Goal: Task Accomplishment & Management: Complete application form

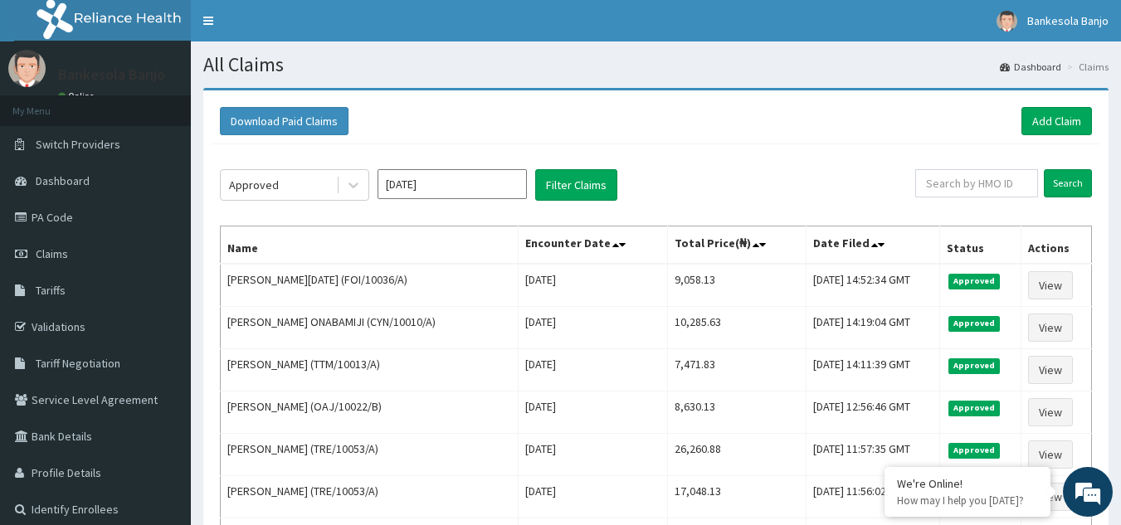
click at [1043, 119] on link "Add Claim" at bounding box center [1056, 121] width 71 height 28
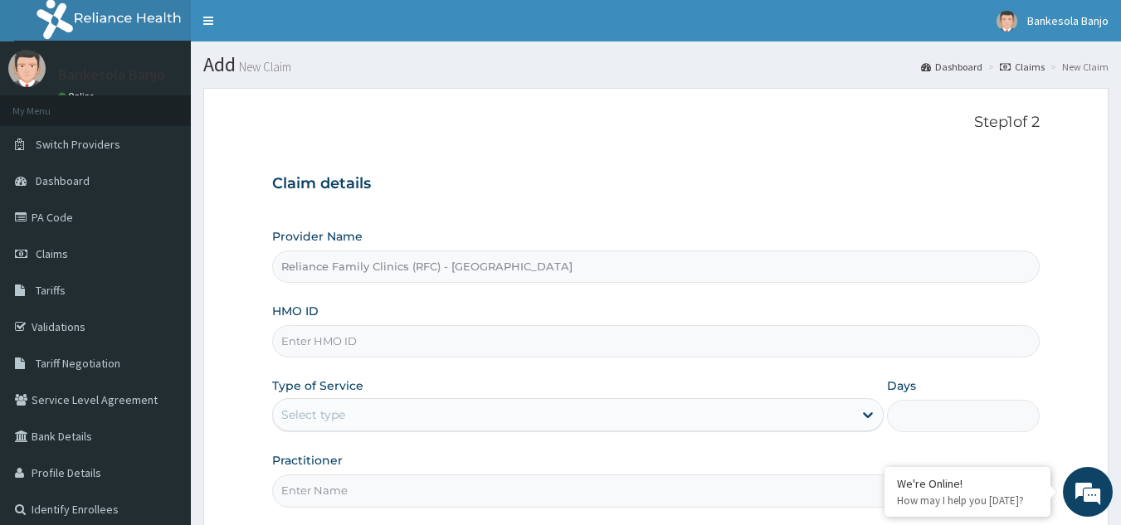
click at [371, 346] on input "HMO ID" at bounding box center [656, 341] width 768 height 32
paste input "NBC/11020/B"
type input "NBC/11020/B"
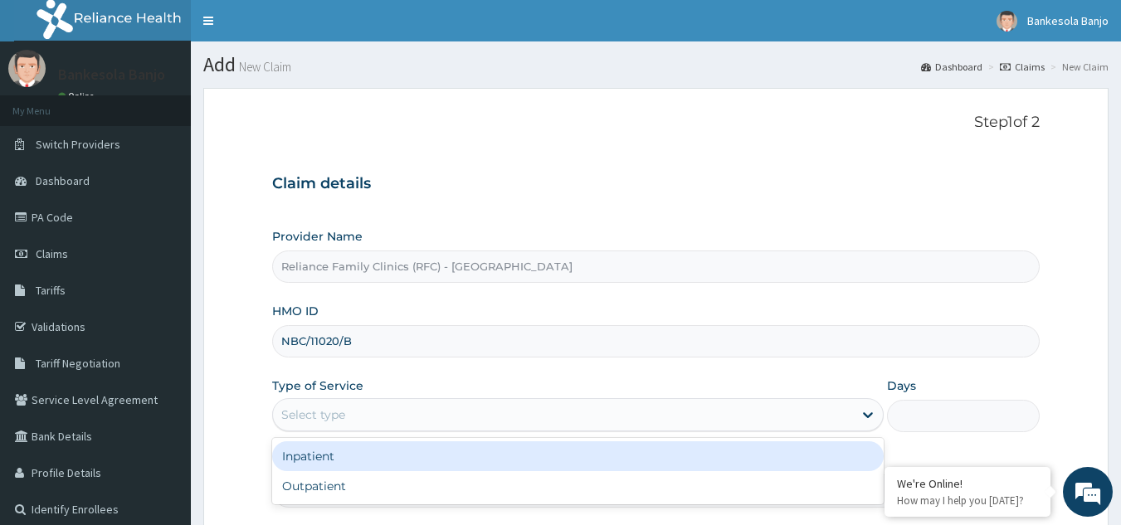
click at [378, 414] on div "Select type" at bounding box center [563, 414] width 580 height 27
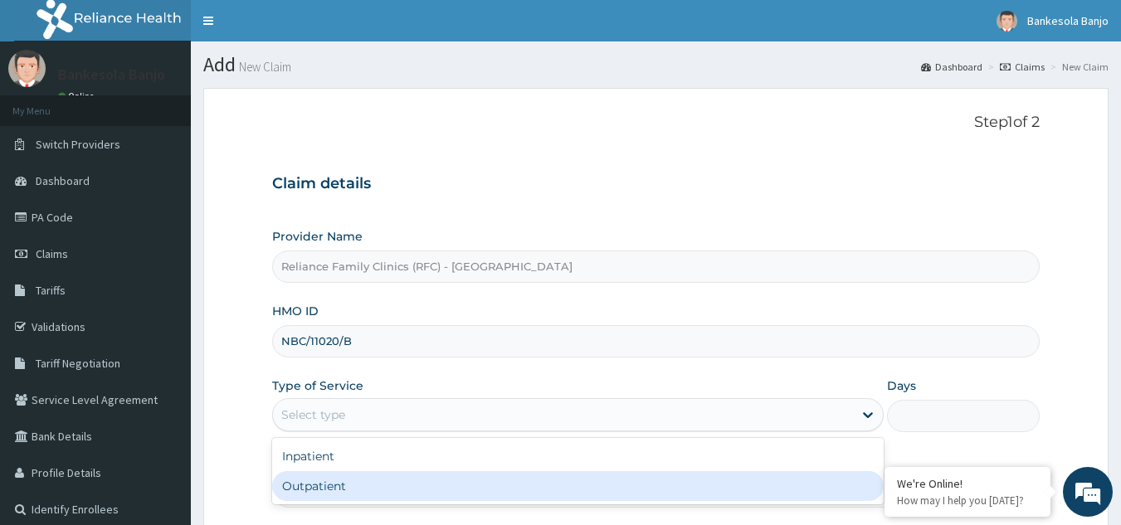
click at [367, 501] on div "Outpatient" at bounding box center [577, 486] width 611 height 30
type input "1"
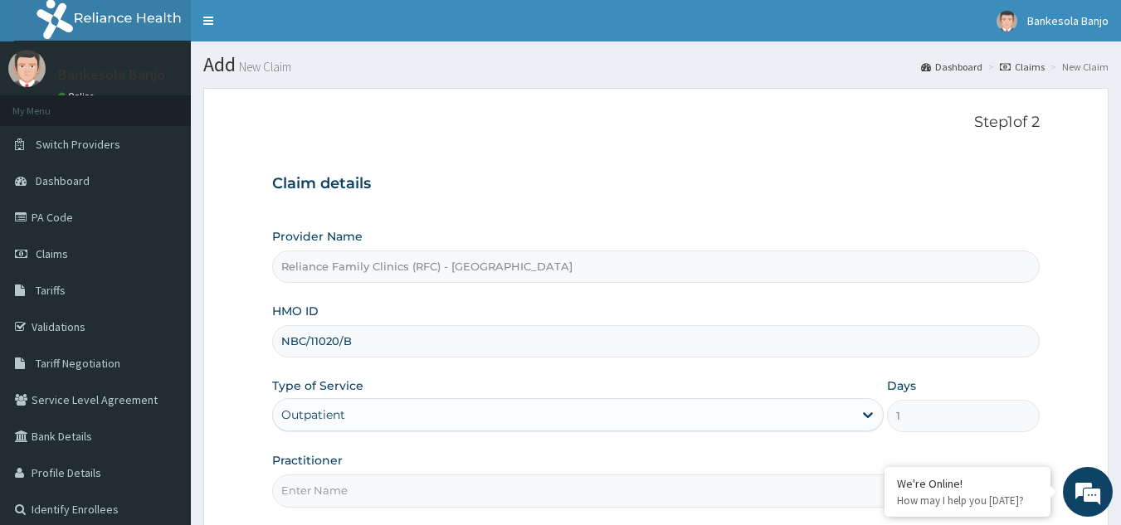
click at [367, 501] on input "Practitioner" at bounding box center [656, 490] width 768 height 32
type input "LOCUM"
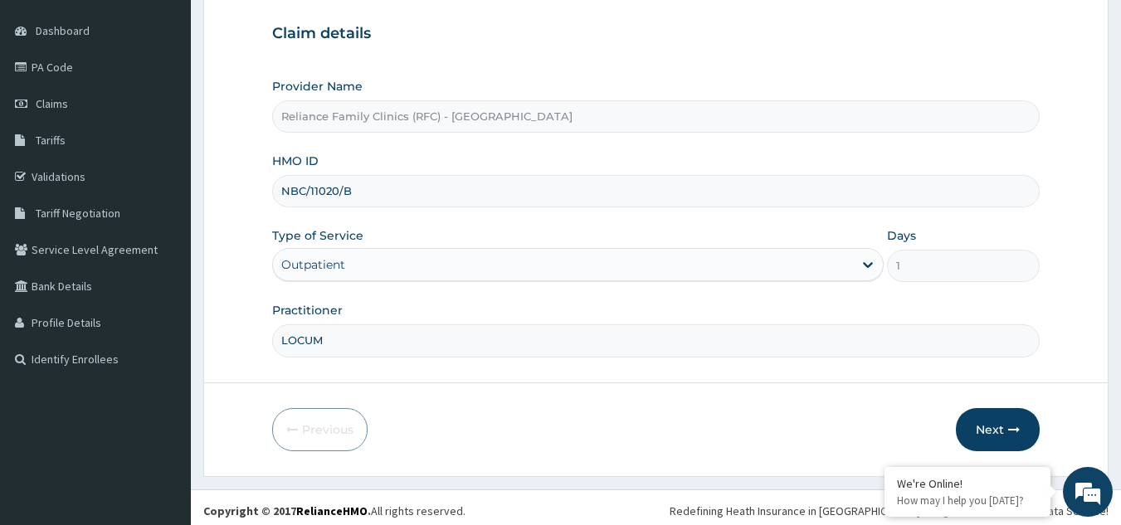
scroll to position [157, 0]
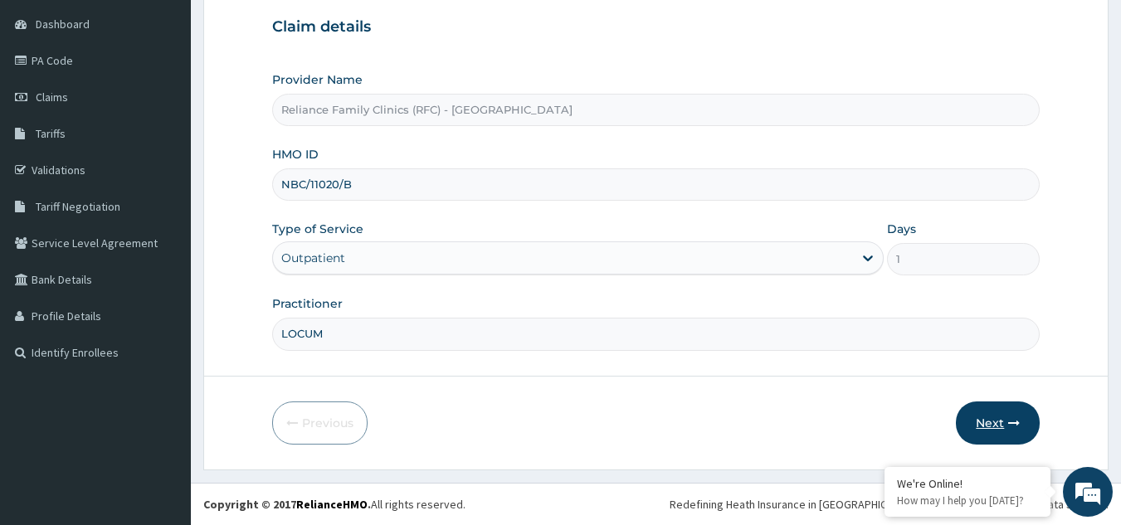
click at [994, 436] on button "Next" at bounding box center [998, 422] width 84 height 43
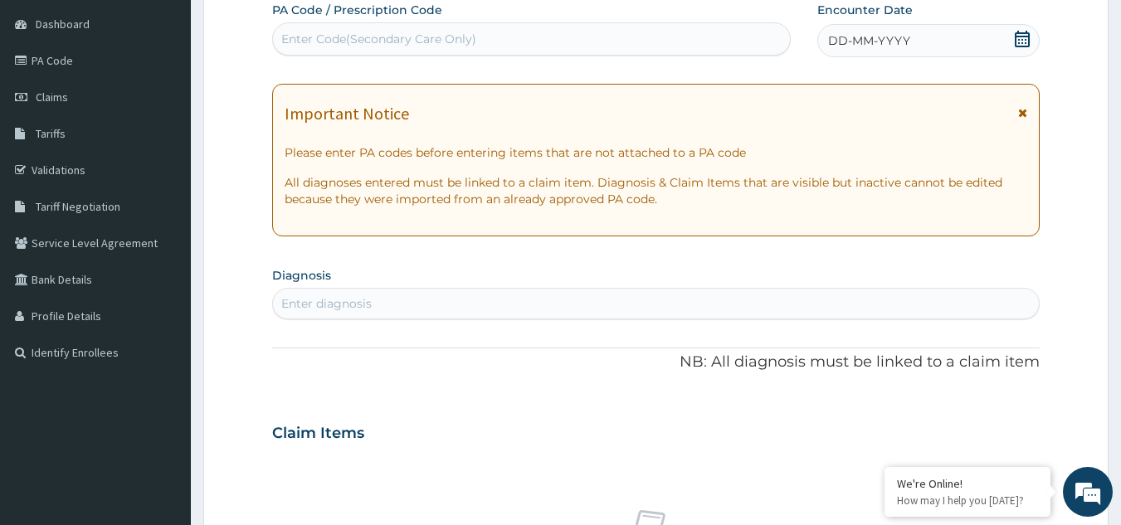
click at [1022, 34] on icon at bounding box center [1022, 39] width 17 height 17
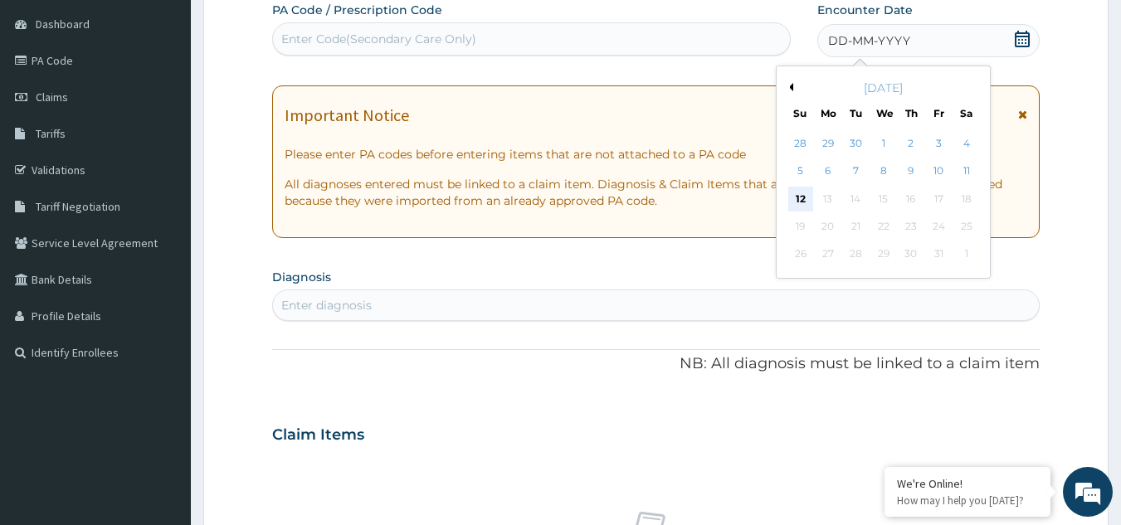
click at [803, 204] on div "12" at bounding box center [800, 199] width 25 height 25
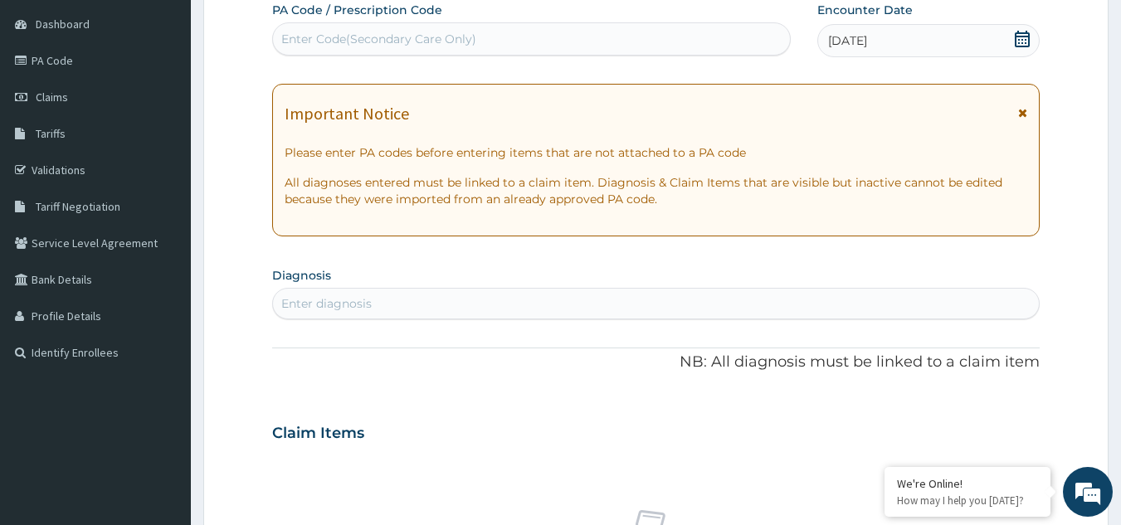
click at [337, 309] on div "Enter diagnosis" at bounding box center [326, 303] width 90 height 17
type input "malaria"
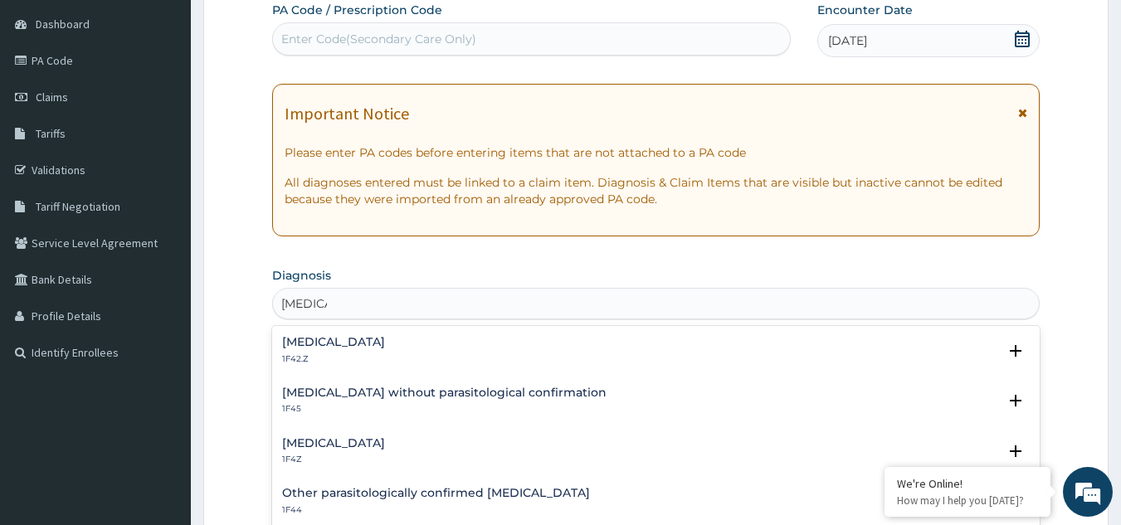
click at [353, 445] on h4 "Malaria, unspecified" at bounding box center [333, 443] width 103 height 12
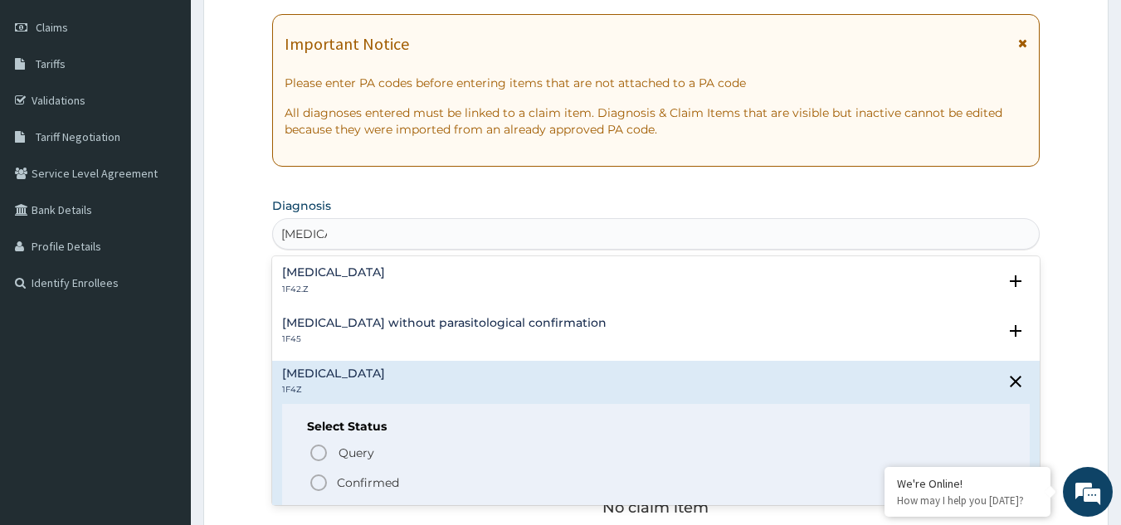
scroll to position [225, 0]
click at [322, 476] on icon "status option filled" at bounding box center [319, 484] width 20 height 20
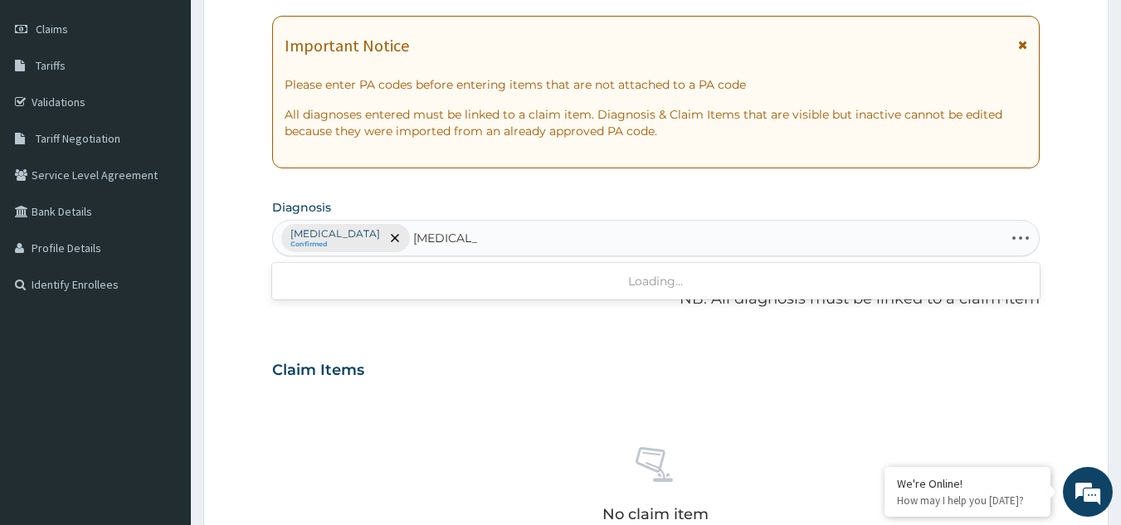
type input "otitis media"
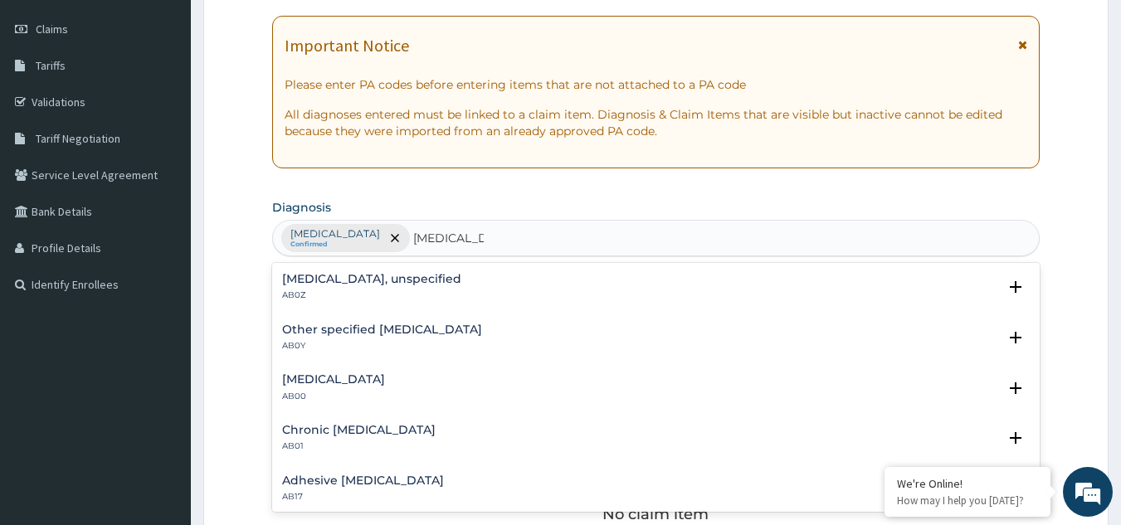
click at [374, 280] on h4 "Otitis media, unspecified" at bounding box center [371, 279] width 179 height 12
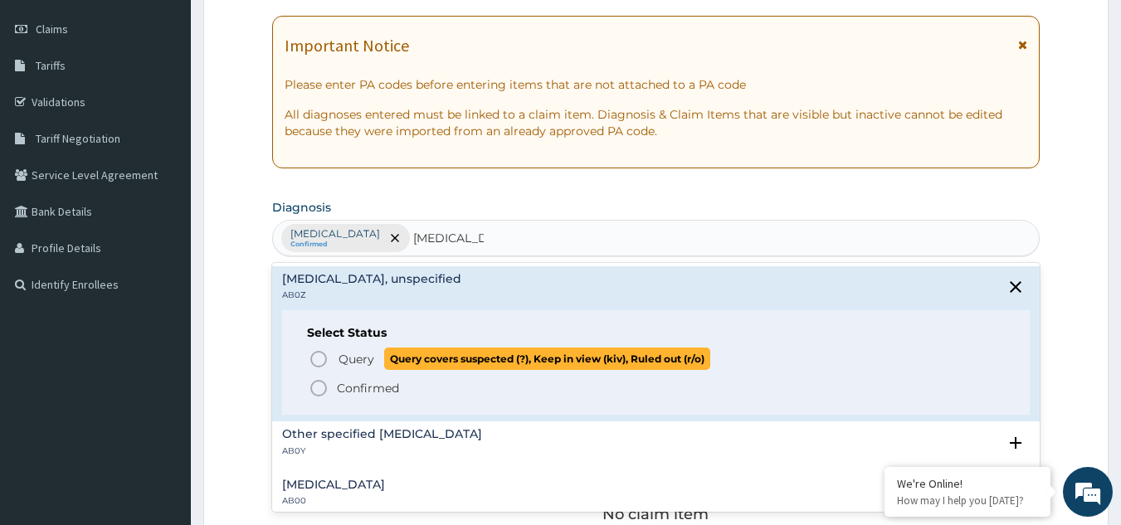
click at [316, 360] on icon "status option query" at bounding box center [319, 359] width 20 height 20
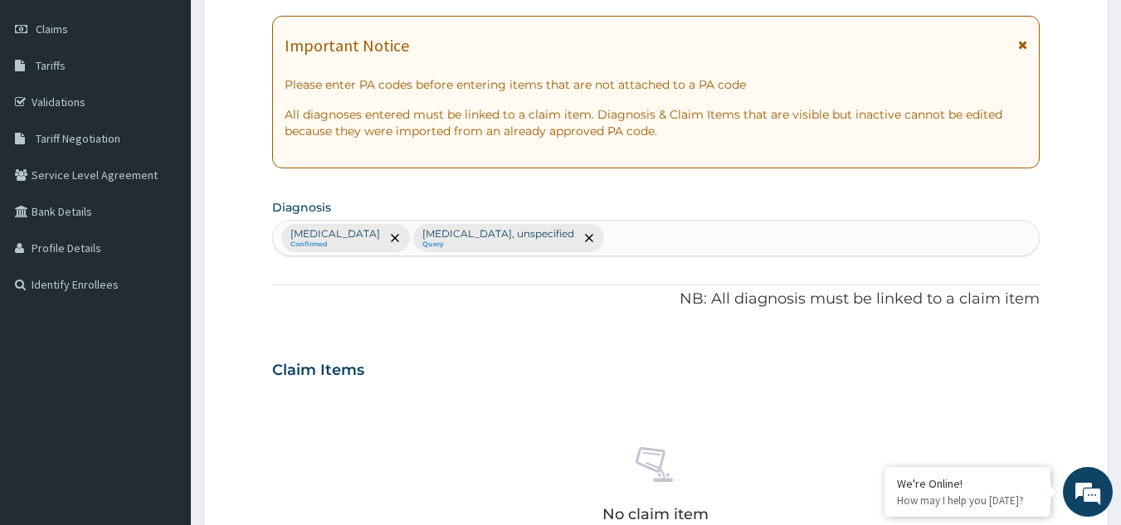
scroll to position [671, 0]
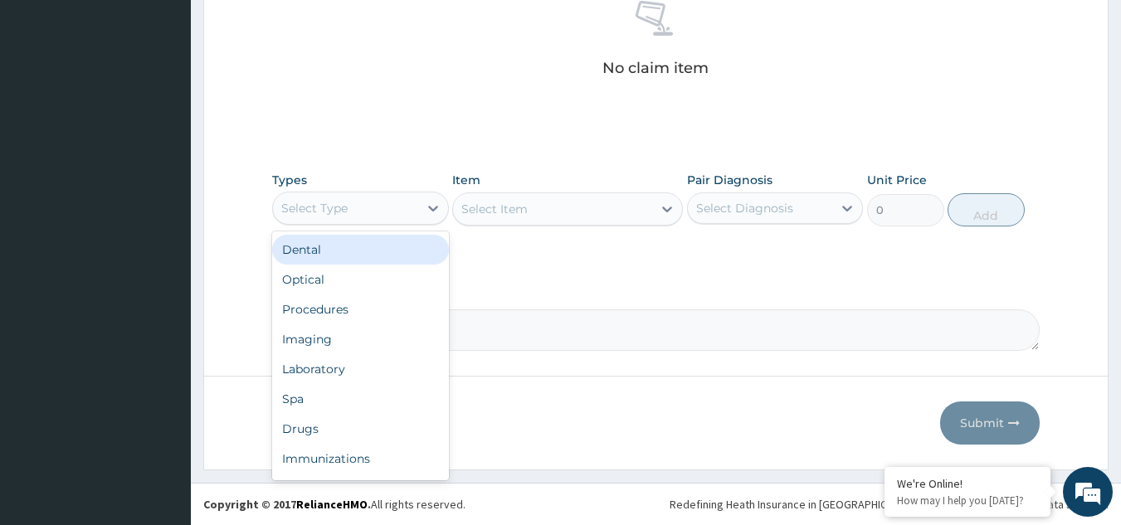
click at [367, 199] on div "Select Type" at bounding box center [345, 208] width 145 height 27
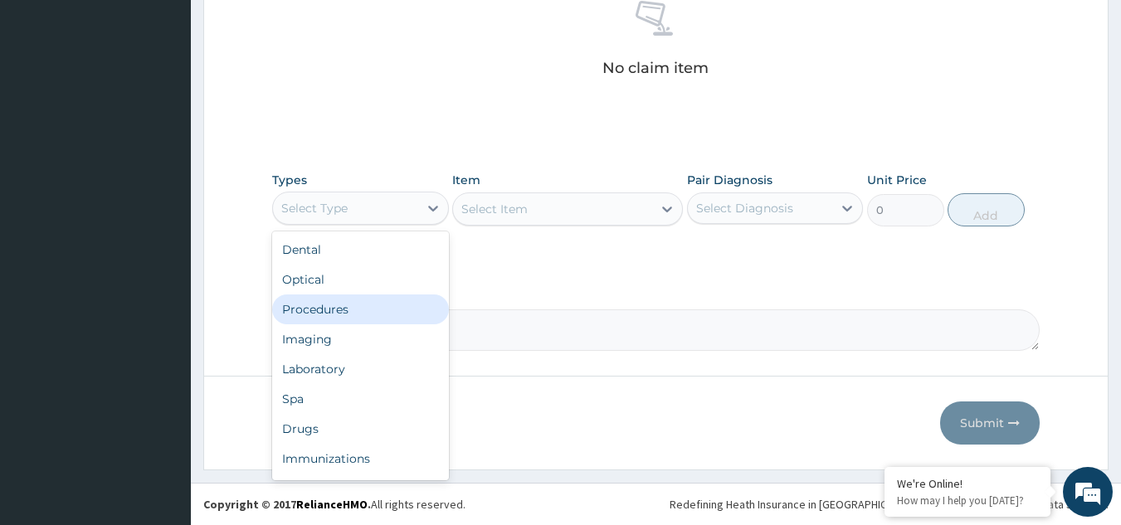
click at [353, 305] on div "Procedures" at bounding box center [360, 309] width 177 height 30
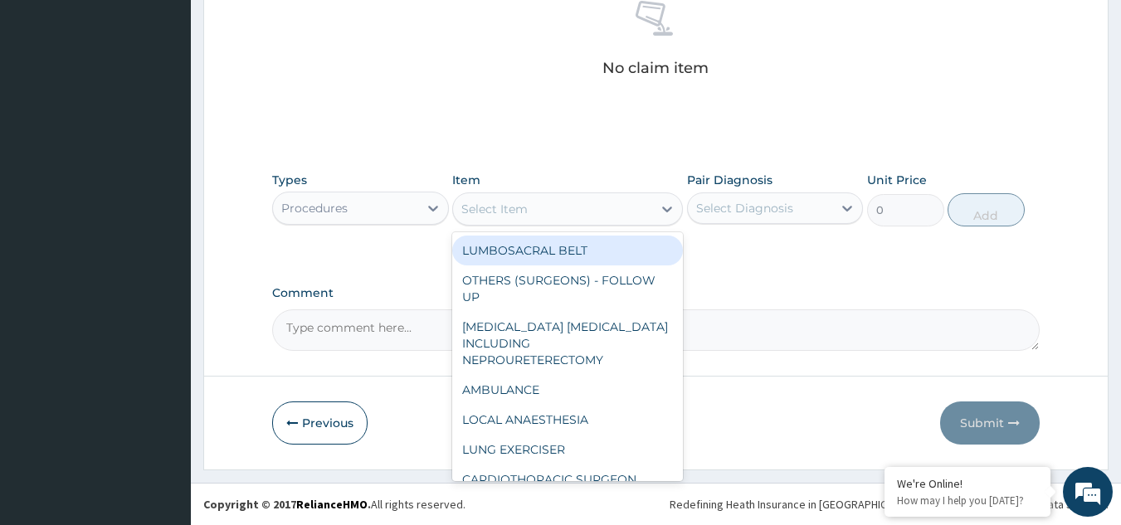
click at [563, 207] on div "Select Item" at bounding box center [552, 209] width 199 height 27
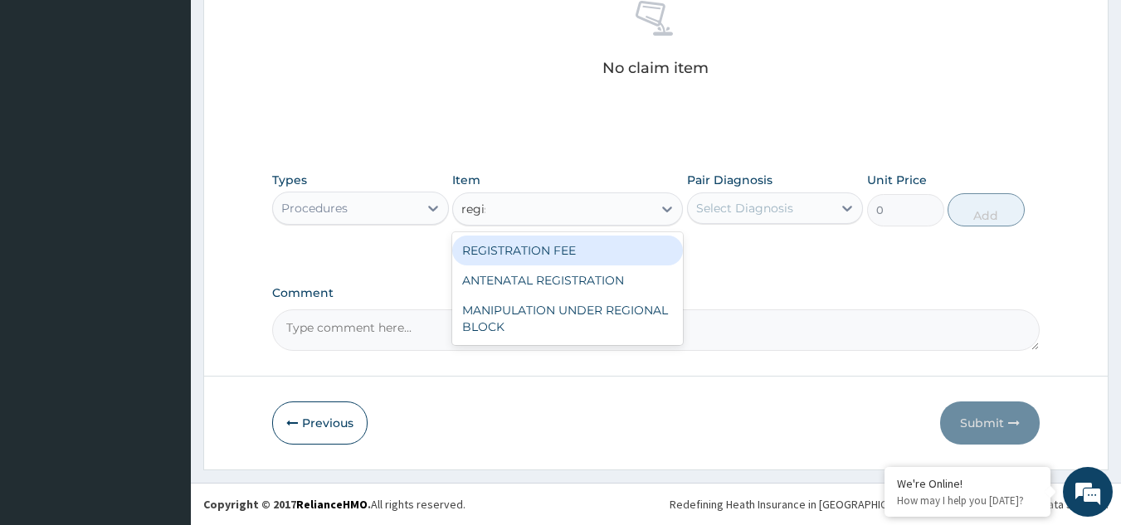
type input "regist"
click at [574, 242] on div "REGISTRATION FEE" at bounding box center [567, 251] width 231 height 30
type input "2042.5"
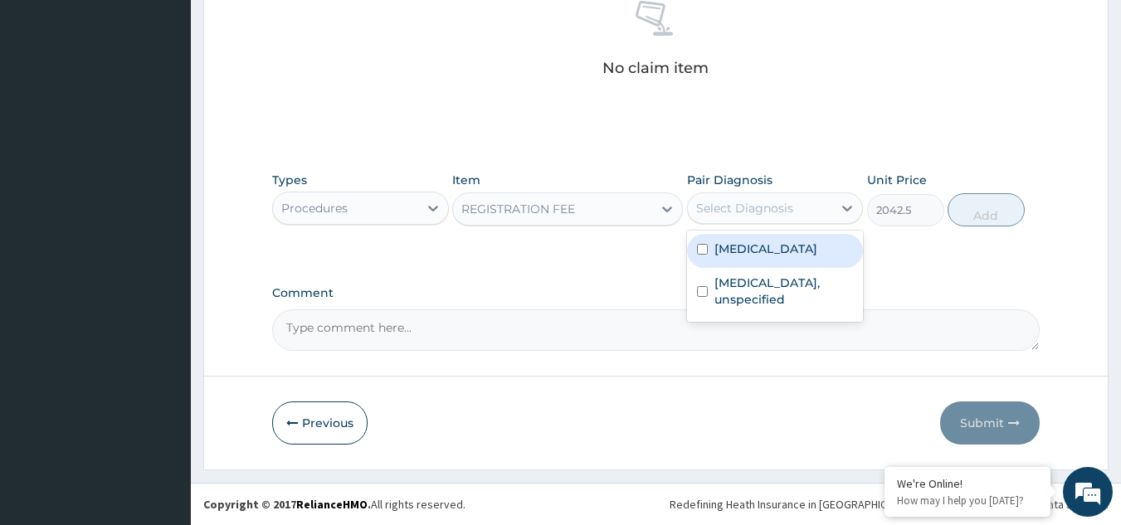
click at [736, 204] on div "Select Diagnosis" at bounding box center [744, 208] width 97 height 17
click at [751, 250] on label "Malaria, unspecified" at bounding box center [765, 249] width 103 height 17
checkbox input "true"
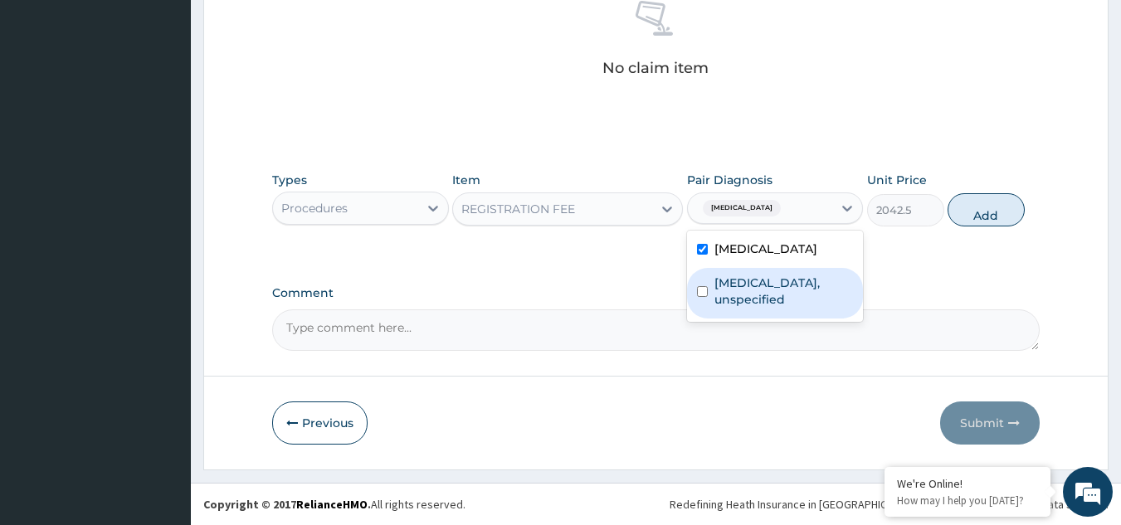
click at [753, 278] on label "Otitis media, unspecified" at bounding box center [783, 291] width 139 height 33
checkbox input "true"
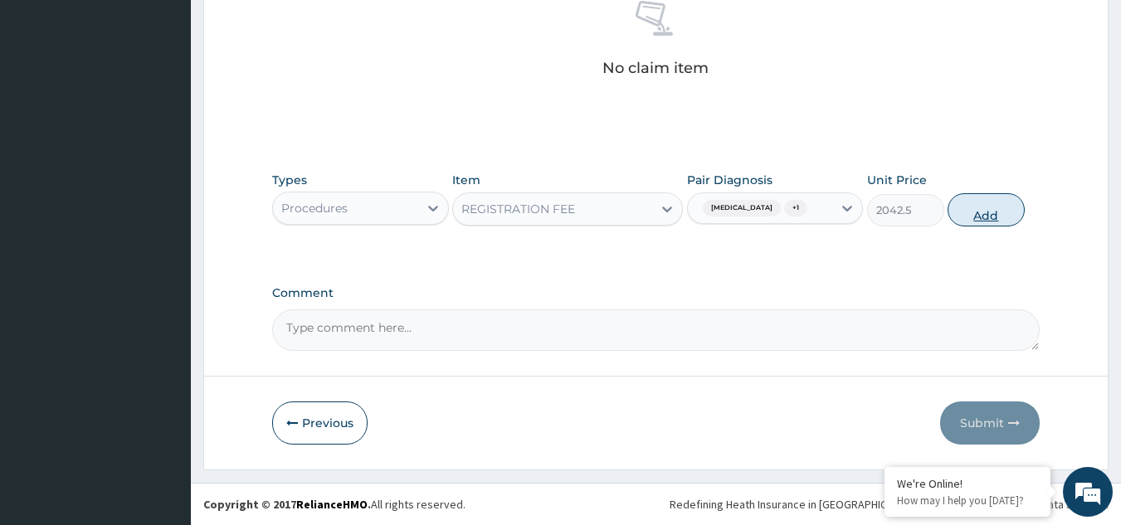
click at [996, 202] on button "Add" at bounding box center [985, 209] width 77 height 33
type input "0"
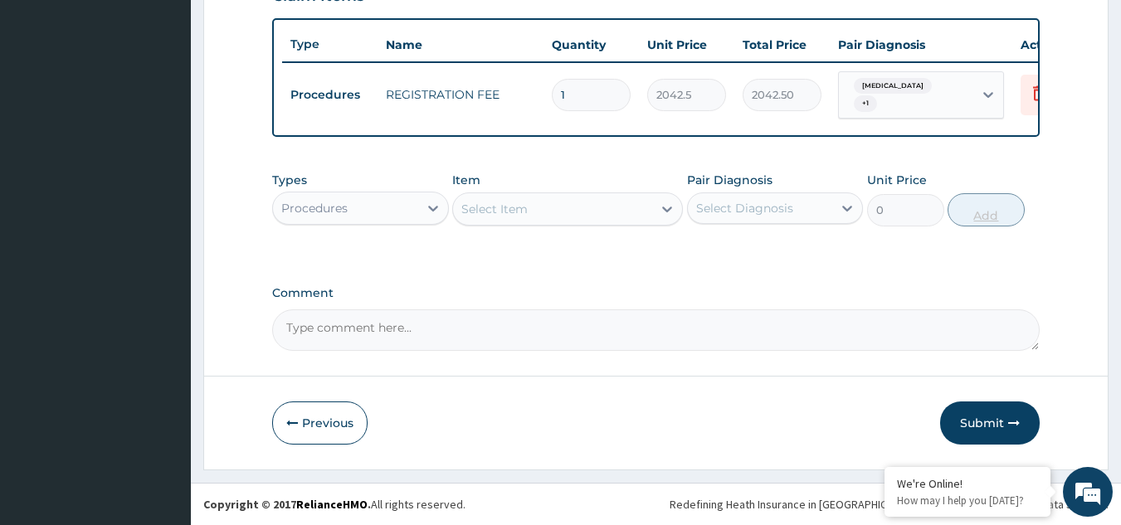
scroll to position [611, 0]
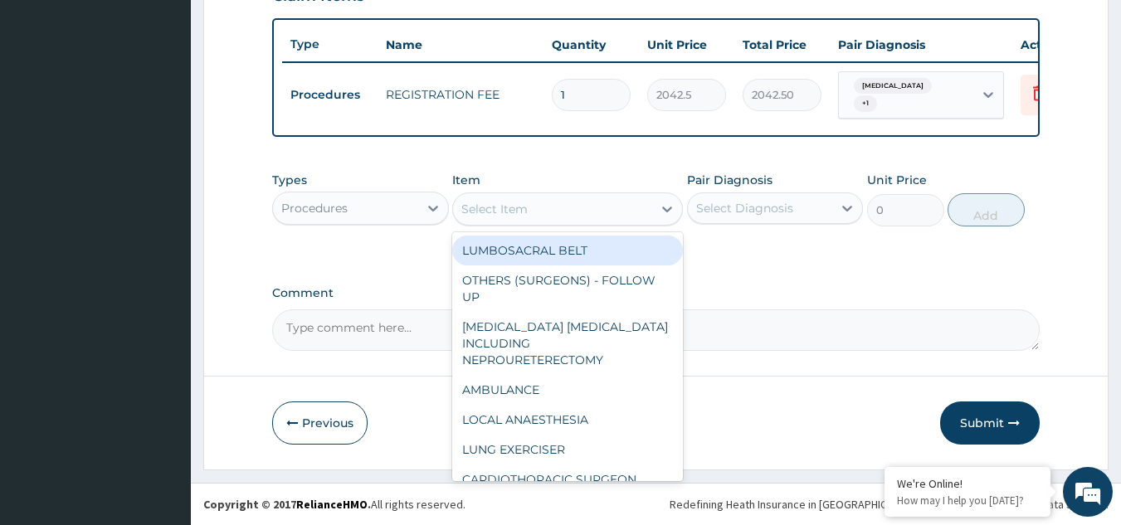
click at [538, 218] on div "Select Item" at bounding box center [552, 209] width 199 height 27
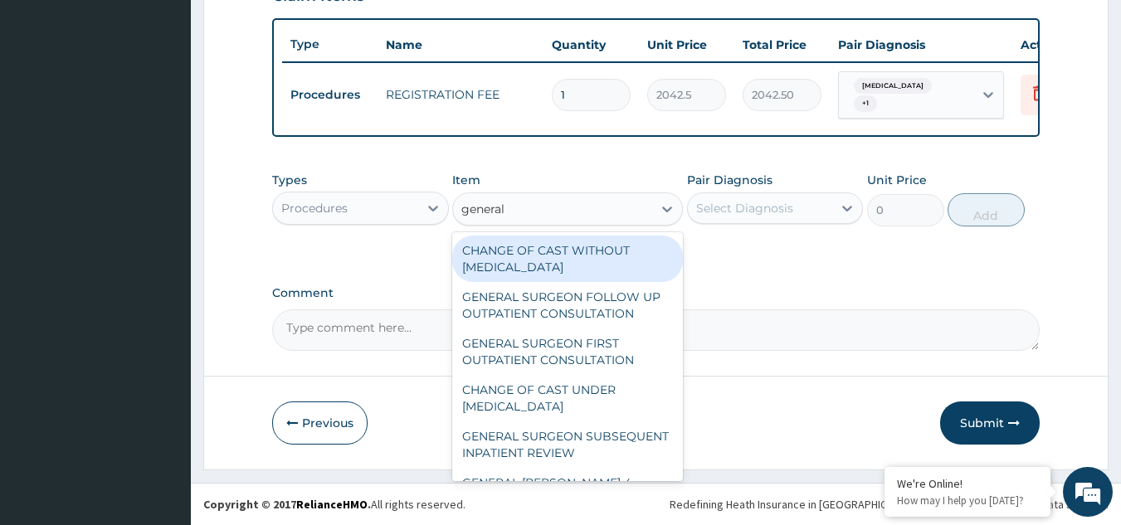
type input "general p"
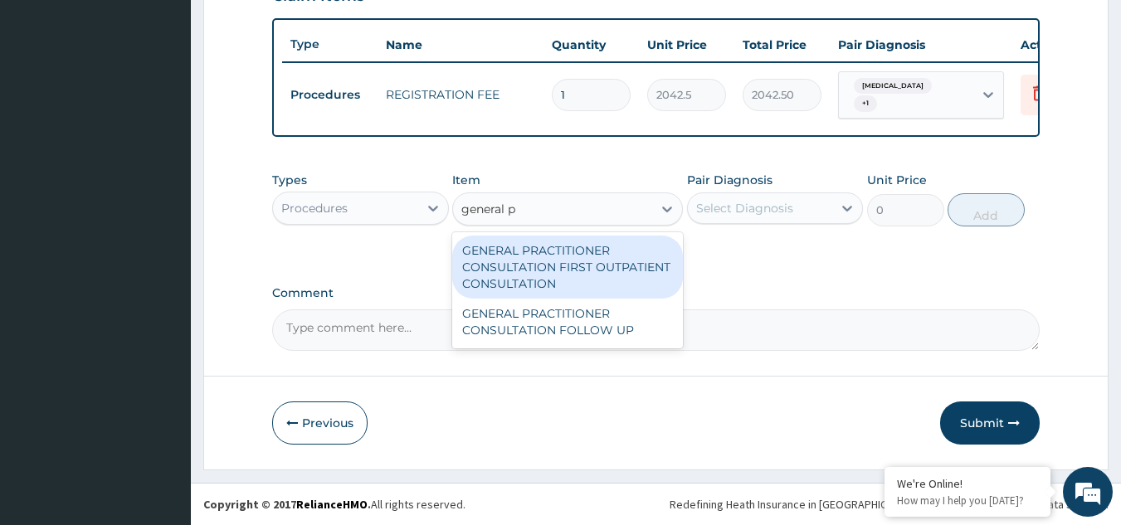
click at [518, 270] on div "GENERAL PRACTITIONER CONSULTATION FIRST OUTPATIENT CONSULTATION" at bounding box center [567, 267] width 231 height 63
type input "3370.125"
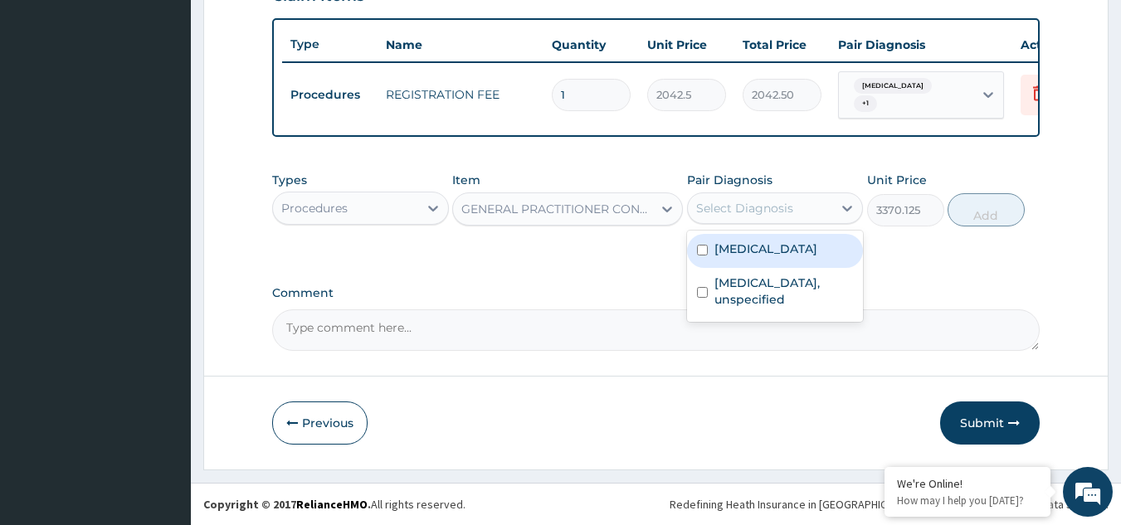
click at [747, 211] on div "Select Diagnosis" at bounding box center [744, 208] width 97 height 17
click at [762, 252] on label "Malaria, unspecified" at bounding box center [765, 249] width 103 height 17
checkbox input "true"
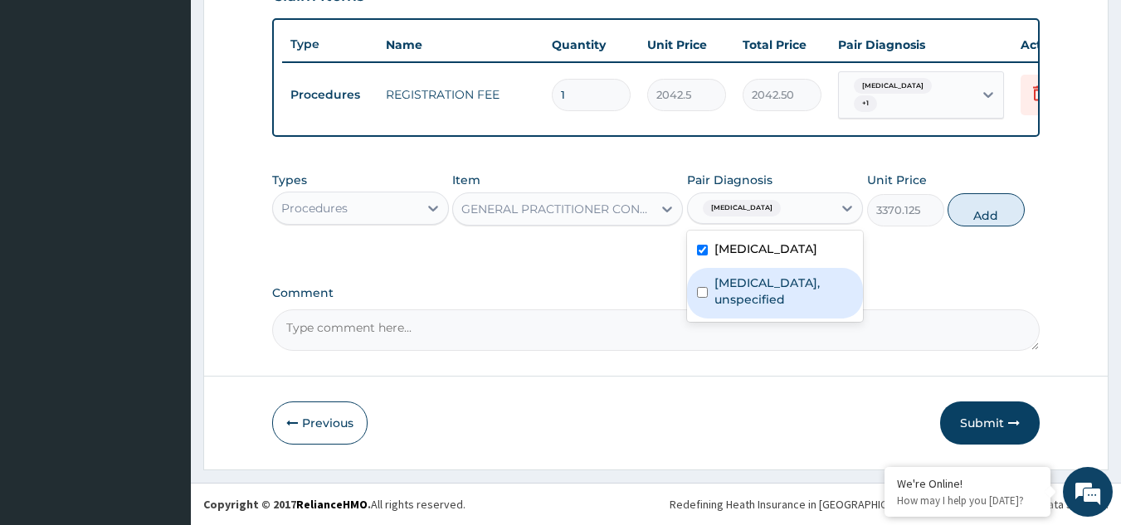
click at [759, 287] on label "Otitis media, unspecified" at bounding box center [783, 291] width 139 height 33
checkbox input "true"
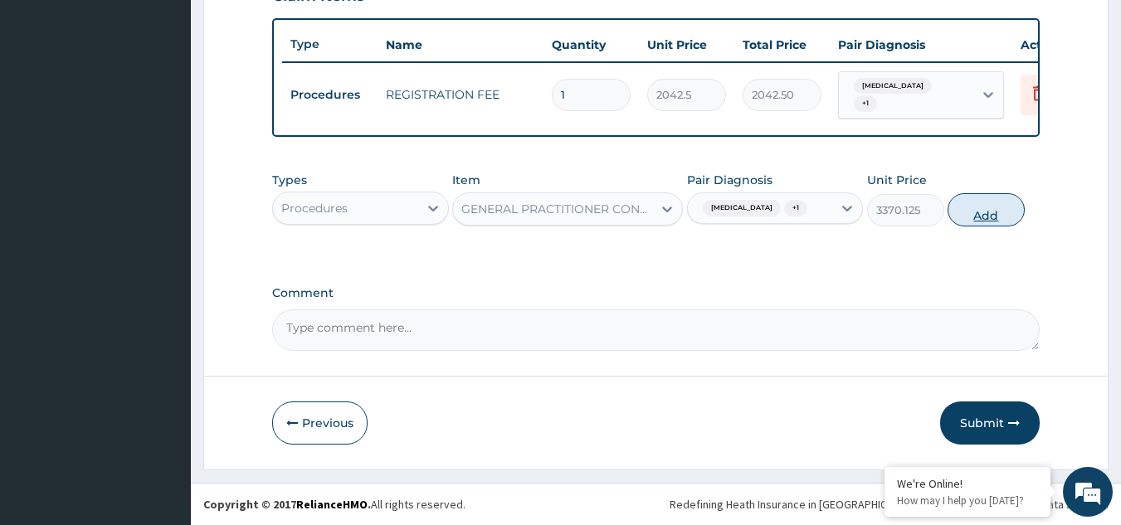
click at [979, 214] on button "Add" at bounding box center [985, 209] width 77 height 33
type input "0"
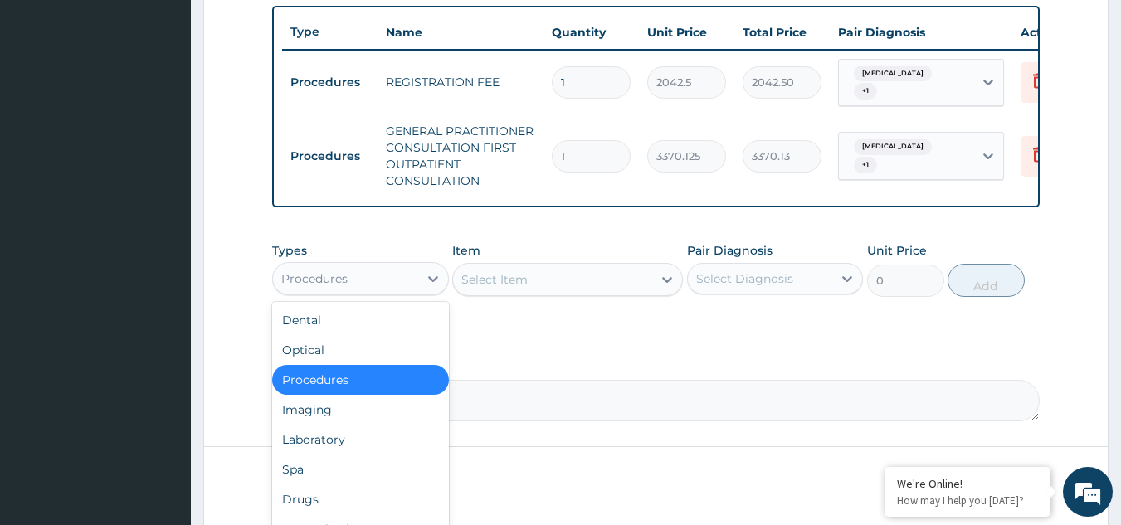
click at [339, 283] on div "Procedures" at bounding box center [314, 278] width 66 height 17
click at [315, 504] on div "Drugs" at bounding box center [360, 499] width 177 height 30
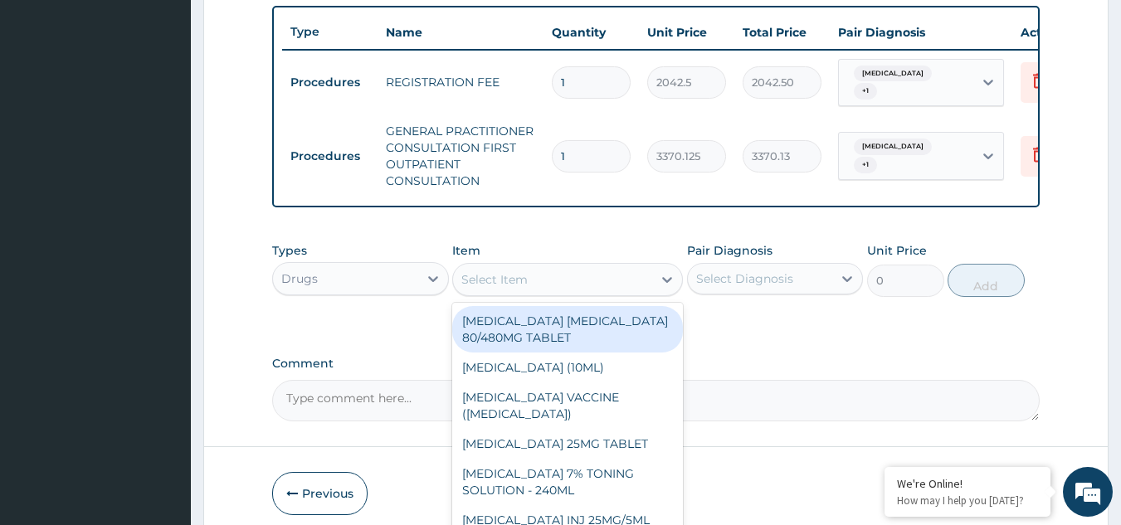
click at [535, 293] on div "Select Item" at bounding box center [552, 279] width 199 height 27
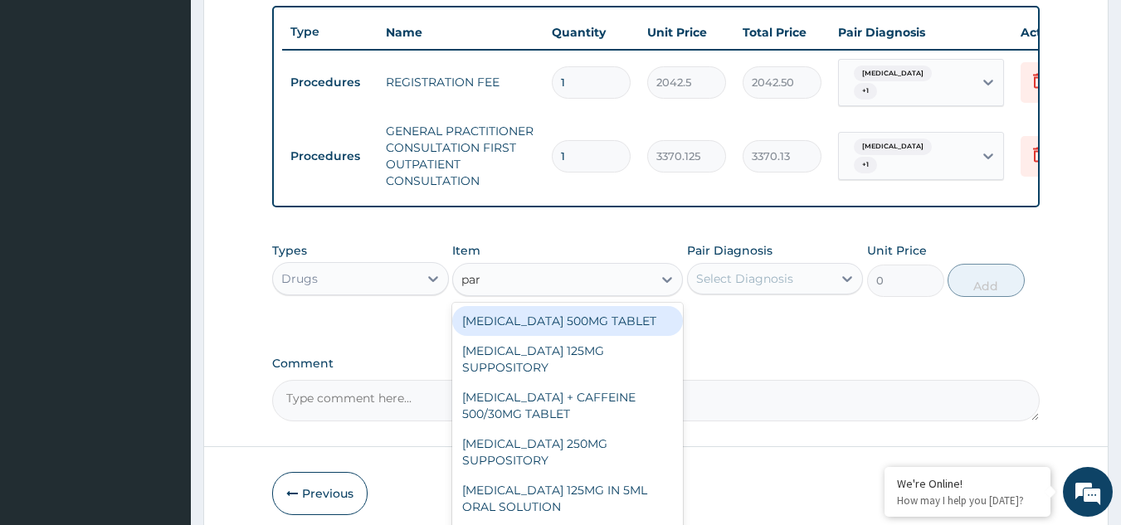
type input "para"
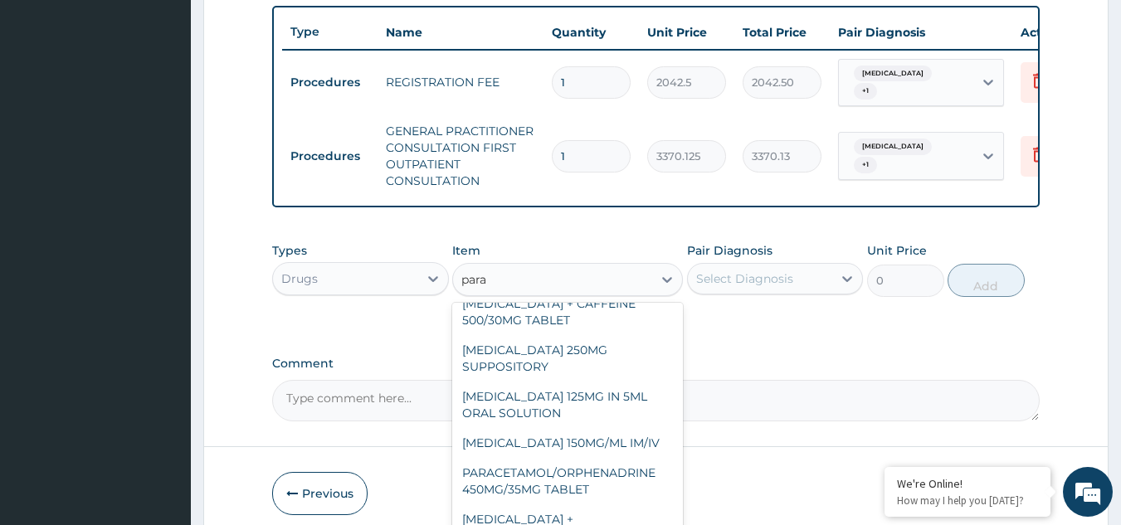
scroll to position [95, 0]
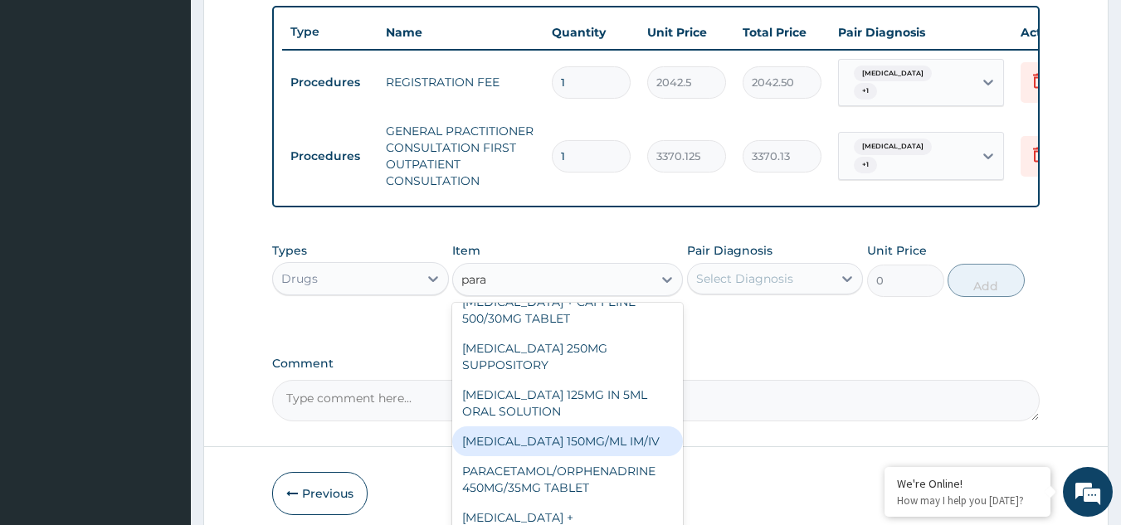
click at [594, 455] on div "PARACETAMOL 150MG/ML IM/IV" at bounding box center [567, 441] width 231 height 30
type input "300"
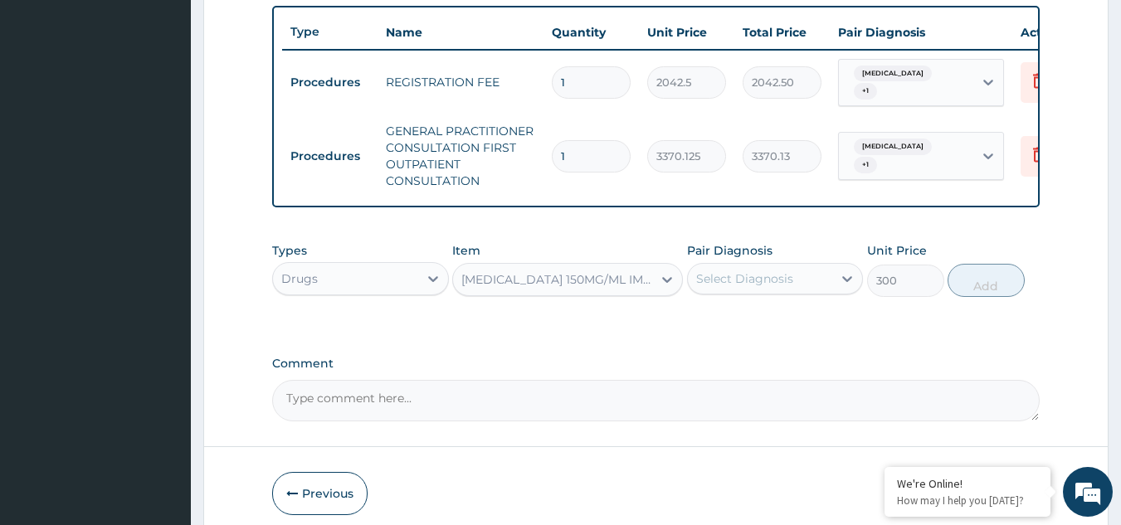
click at [786, 280] on div "Select Diagnosis" at bounding box center [760, 278] width 145 height 27
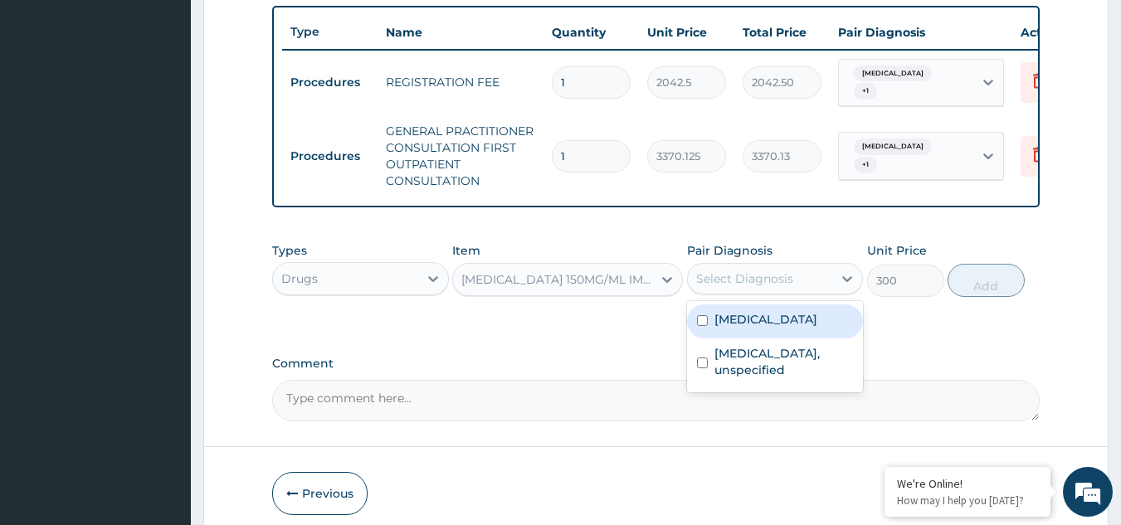
click at [780, 328] on label "Malaria, unspecified" at bounding box center [765, 319] width 103 height 17
checkbox input "true"
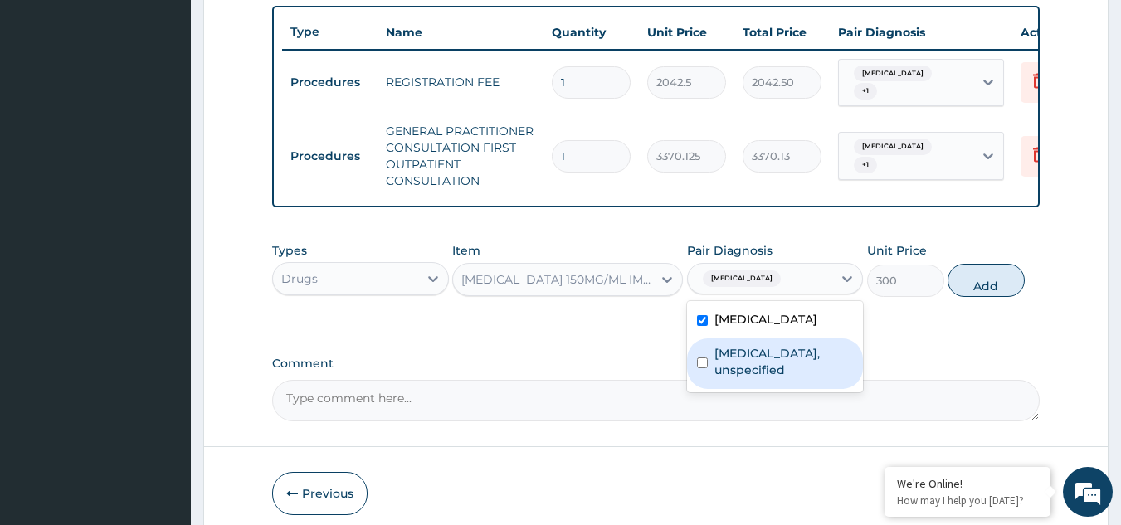
click at [779, 373] on label "Otitis media, unspecified" at bounding box center [783, 361] width 139 height 33
checkbox input "true"
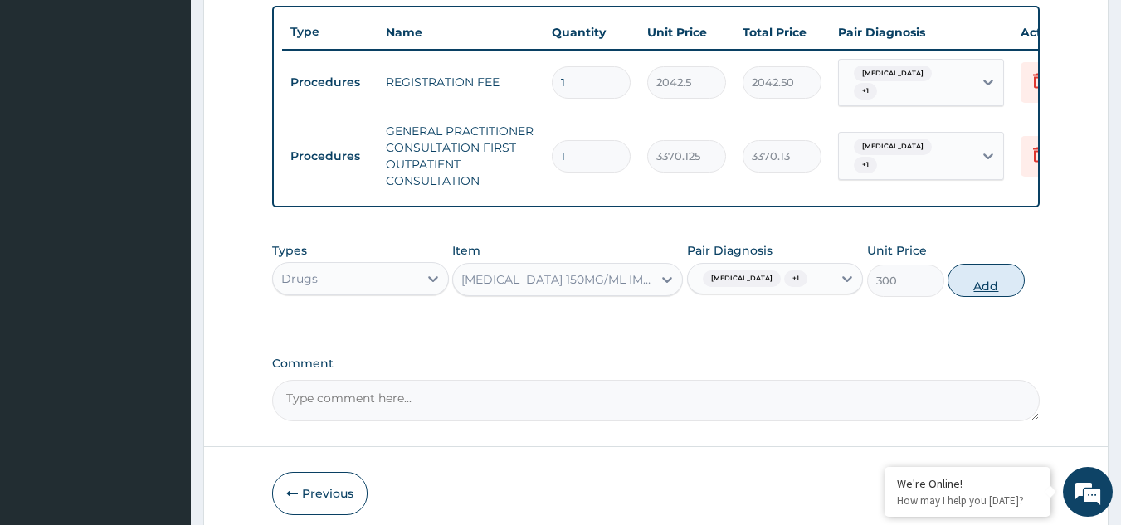
click at [1002, 283] on button "Add" at bounding box center [985, 280] width 77 height 33
type input "0"
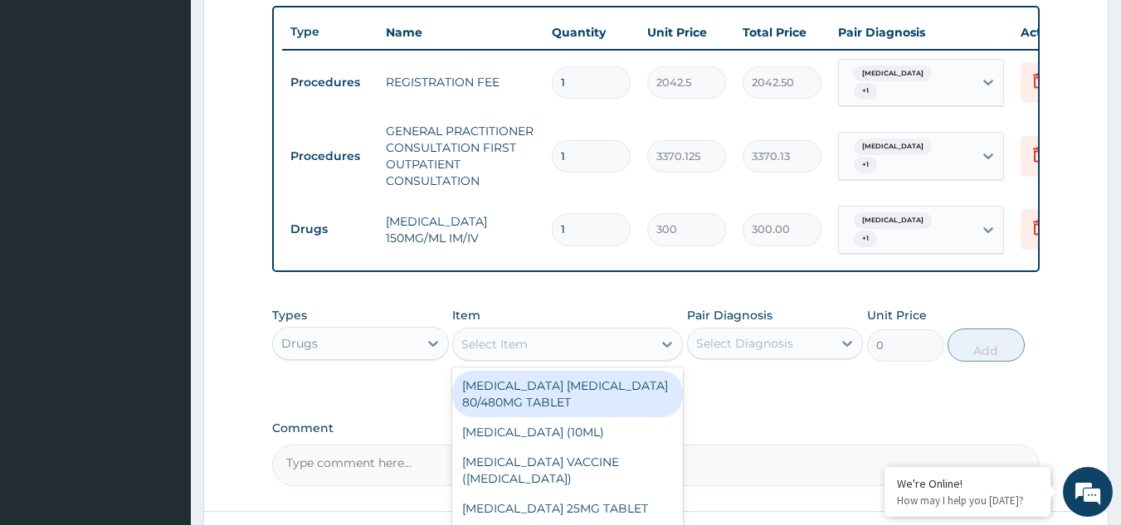
click at [487, 353] on div "Select Item" at bounding box center [494, 344] width 66 height 17
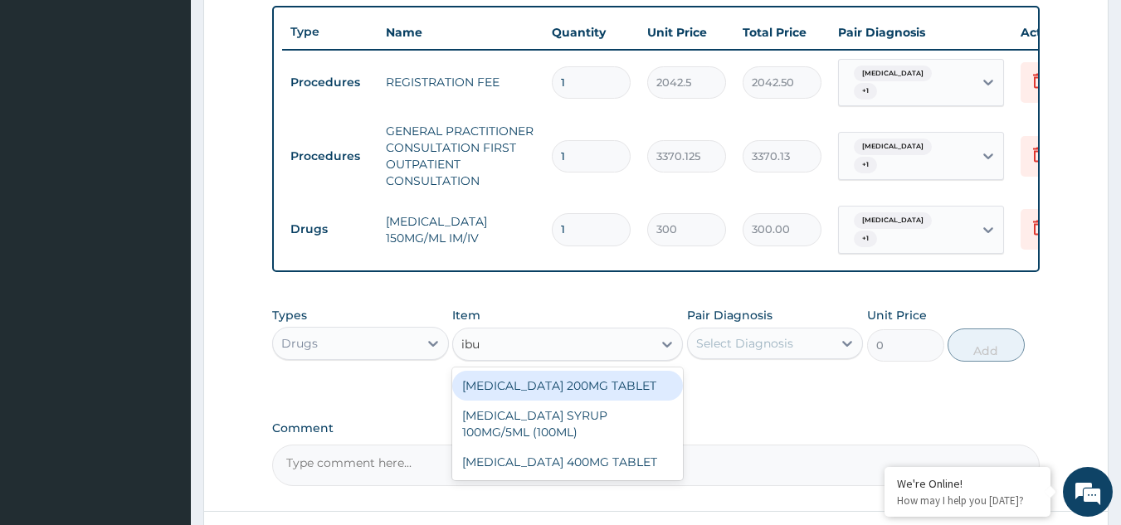
type input "ibup"
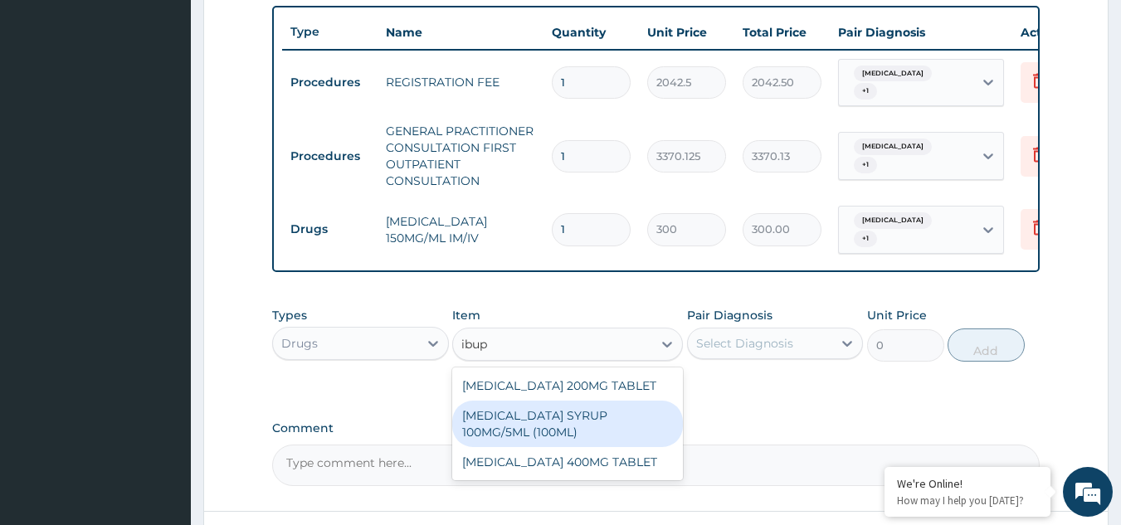
click at [536, 447] on div "IBUPROFEN SYRUP 100MG/5ML (100ML)" at bounding box center [567, 424] width 231 height 46
type input "1644.5"
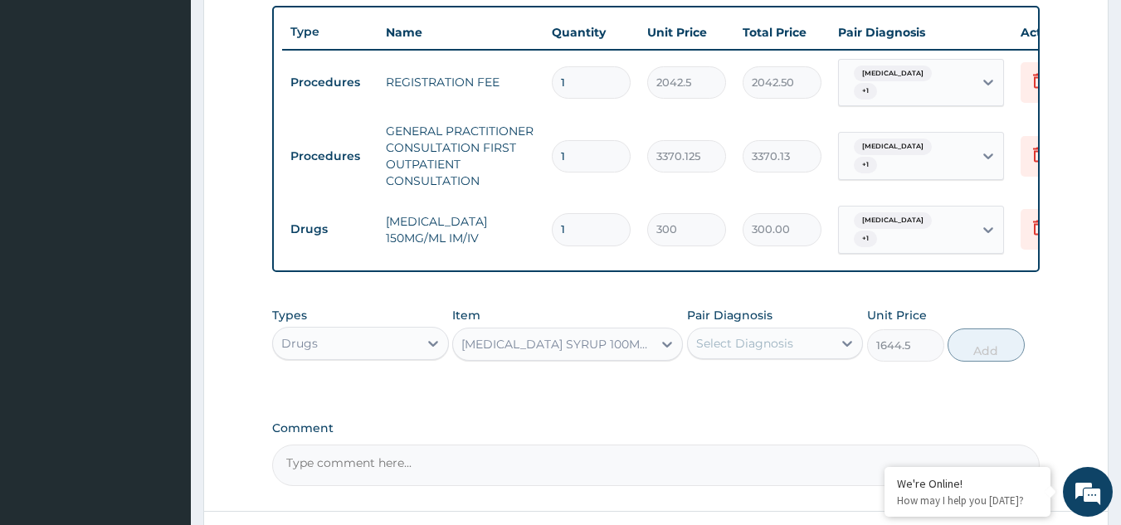
click at [766, 352] on div "Select Diagnosis" at bounding box center [744, 343] width 97 height 17
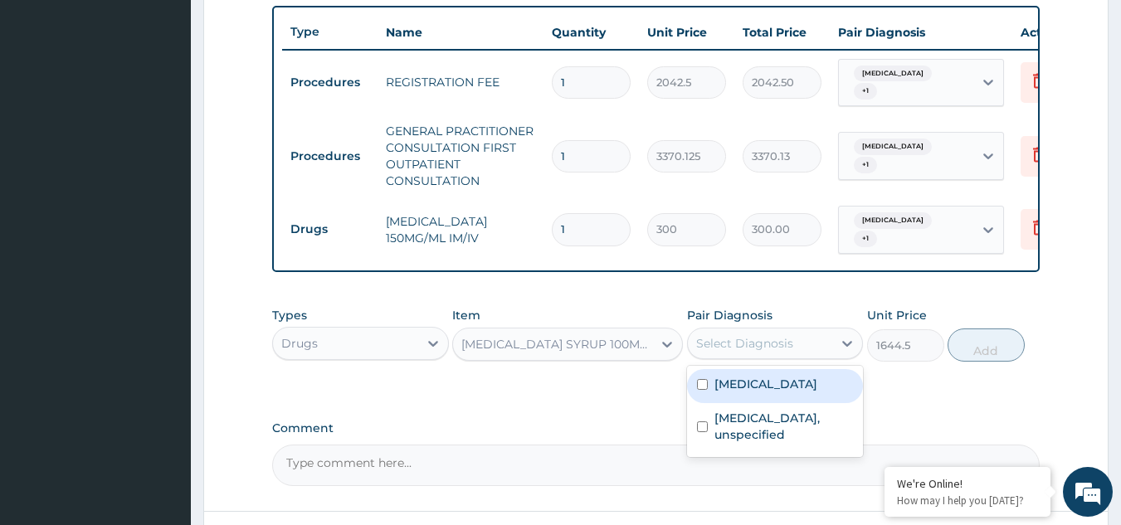
click at [766, 392] on label "Malaria, unspecified" at bounding box center [765, 384] width 103 height 17
checkbox input "true"
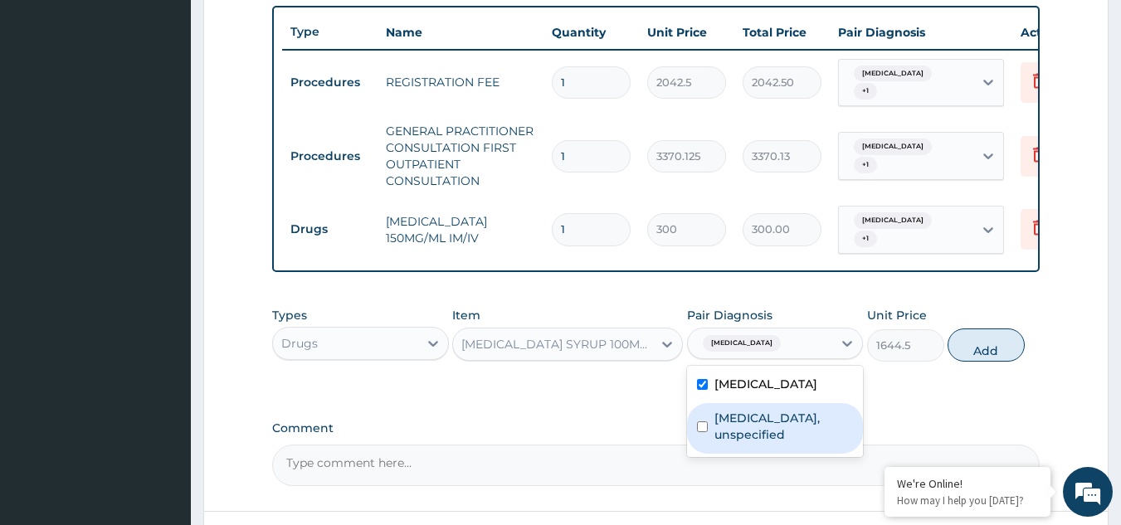
click at [779, 435] on label "Otitis media, unspecified" at bounding box center [783, 426] width 139 height 33
checkbox input "true"
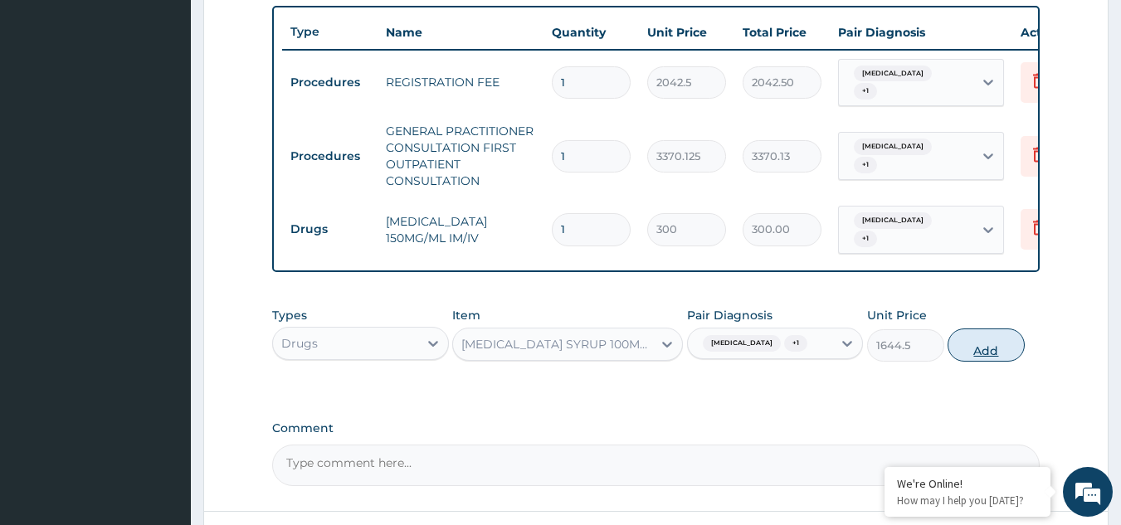
click at [992, 361] on button "Add" at bounding box center [985, 344] width 77 height 33
type input "0"
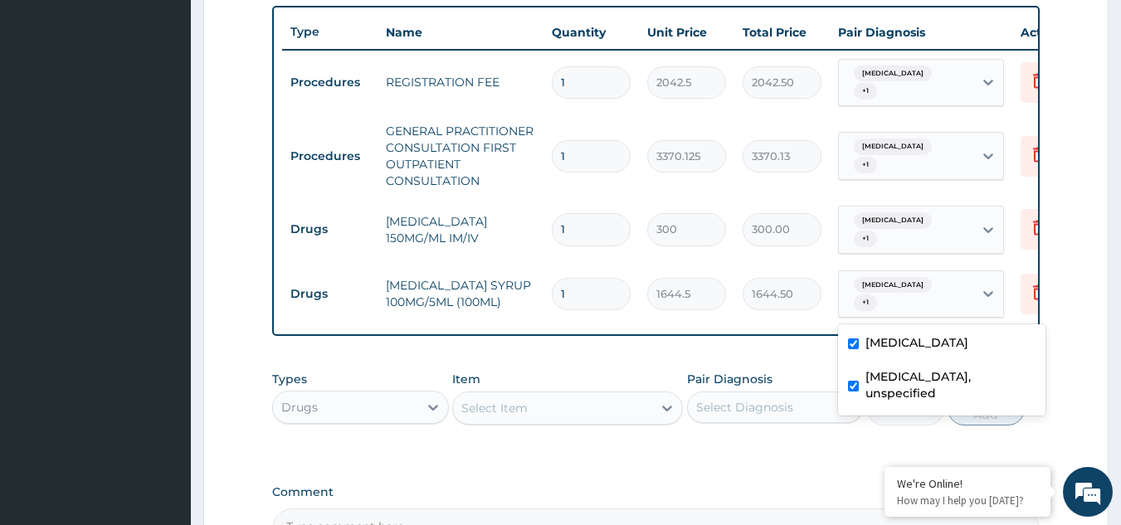
click at [876, 304] on div "Malaria, unspecified + 1" at bounding box center [903, 295] width 113 height 40
click at [893, 376] on label "Otitis media, unspecified" at bounding box center [950, 384] width 170 height 33
checkbox input "false"
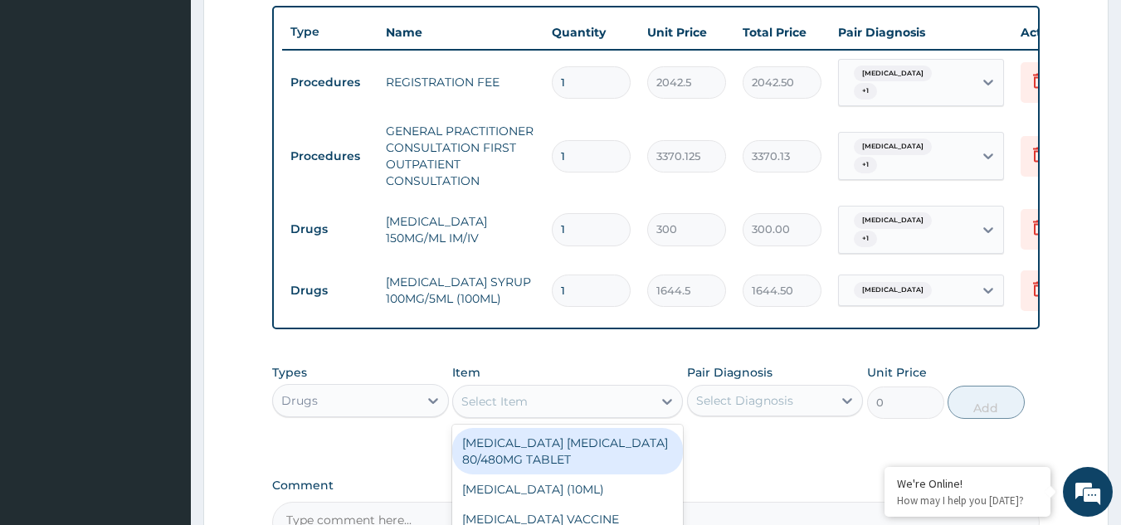
click at [526, 397] on div "Select Item" at bounding box center [567, 401] width 231 height 33
type input "art"
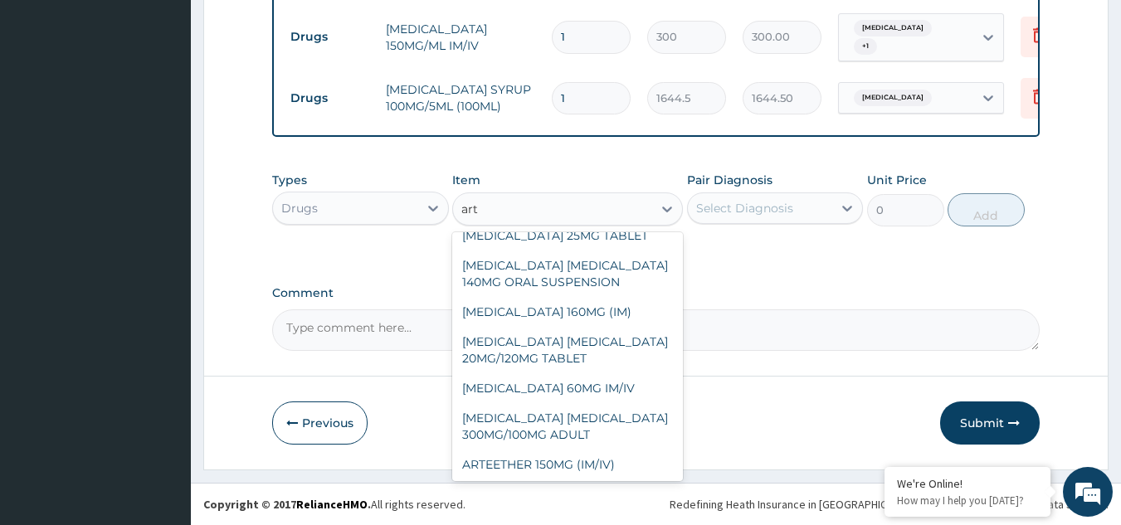
scroll to position [0, 0]
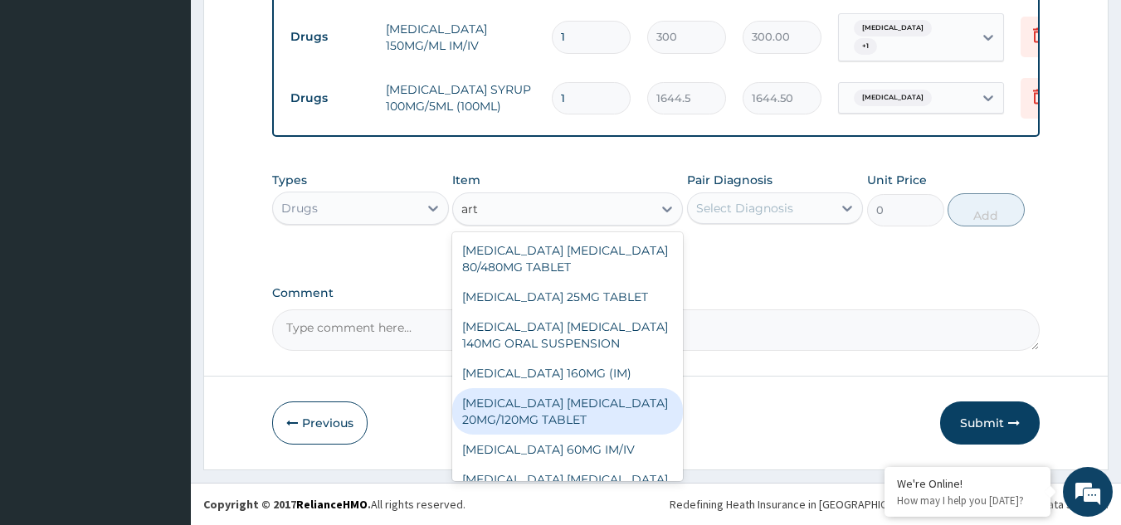
click at [557, 412] on div "ARTEMETHER LUMEFANTRINE 20MG/120MG TABLET" at bounding box center [567, 411] width 231 height 46
type input "100"
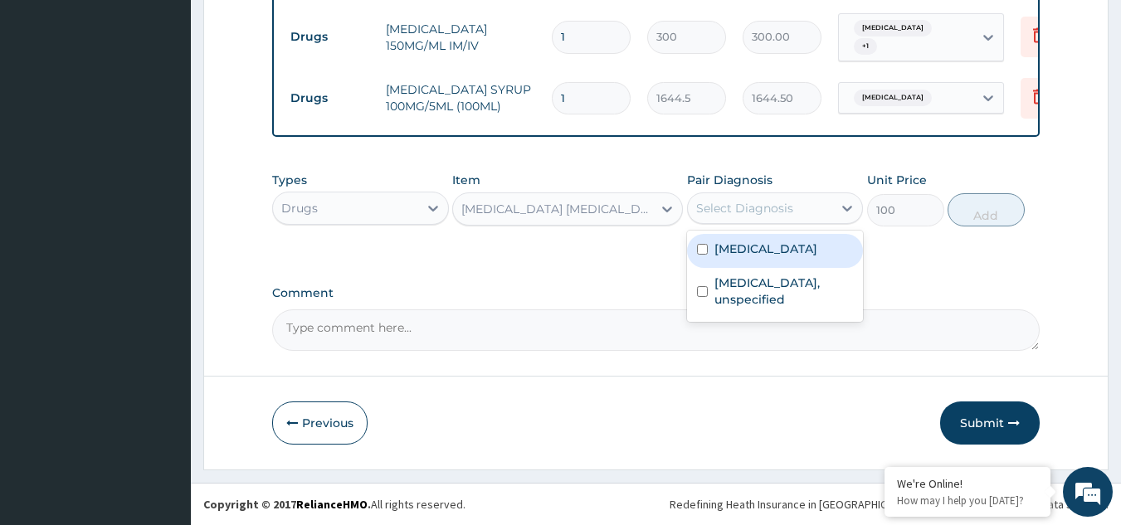
click at [782, 209] on div "Select Diagnosis" at bounding box center [744, 208] width 97 height 17
click at [775, 246] on label "Malaria, unspecified" at bounding box center [765, 249] width 103 height 17
checkbox input "true"
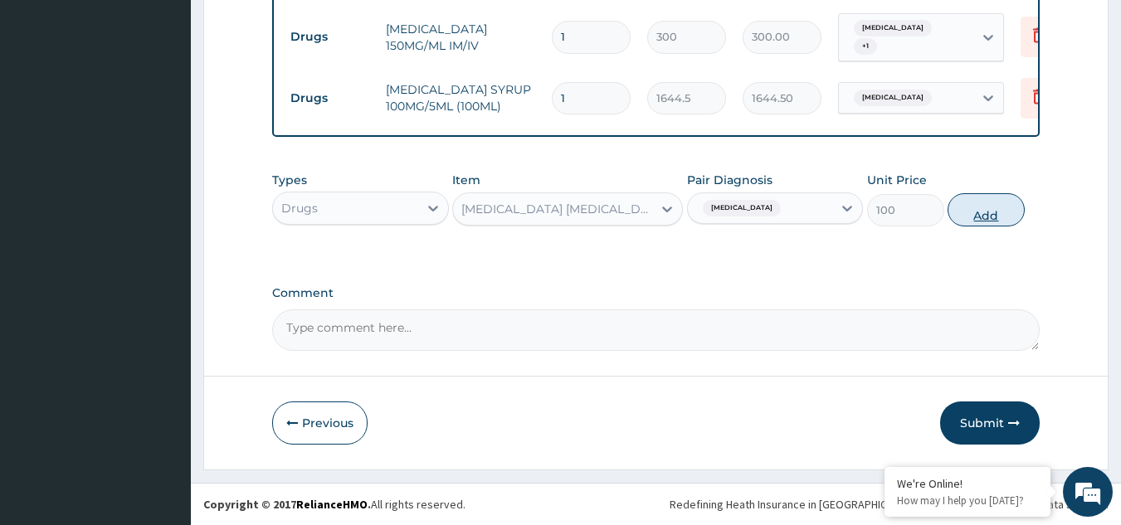
click at [984, 207] on button "Add" at bounding box center [985, 209] width 77 height 33
type input "0"
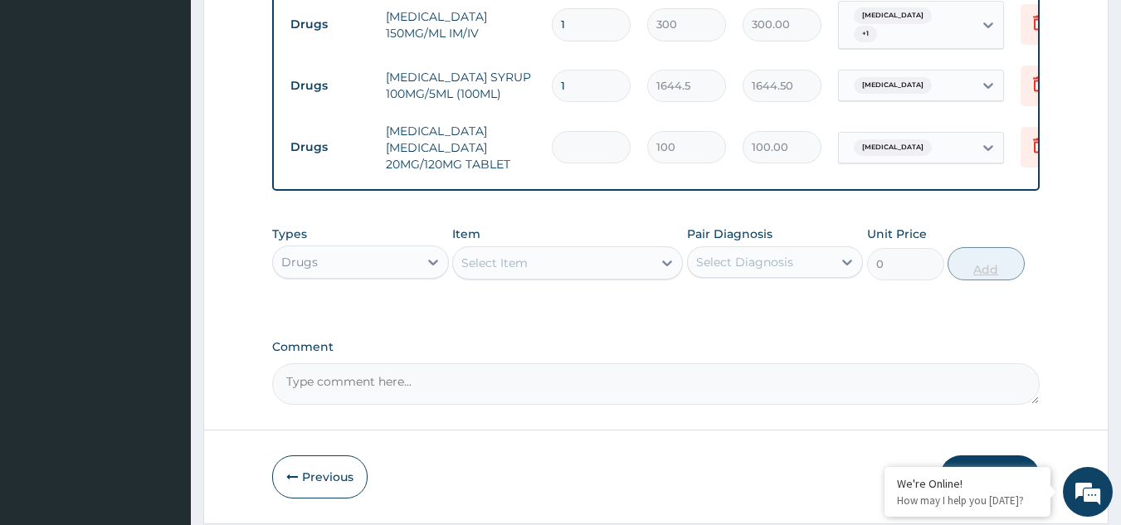
type input "0.00"
type input "6"
type input "600.00"
type input "6"
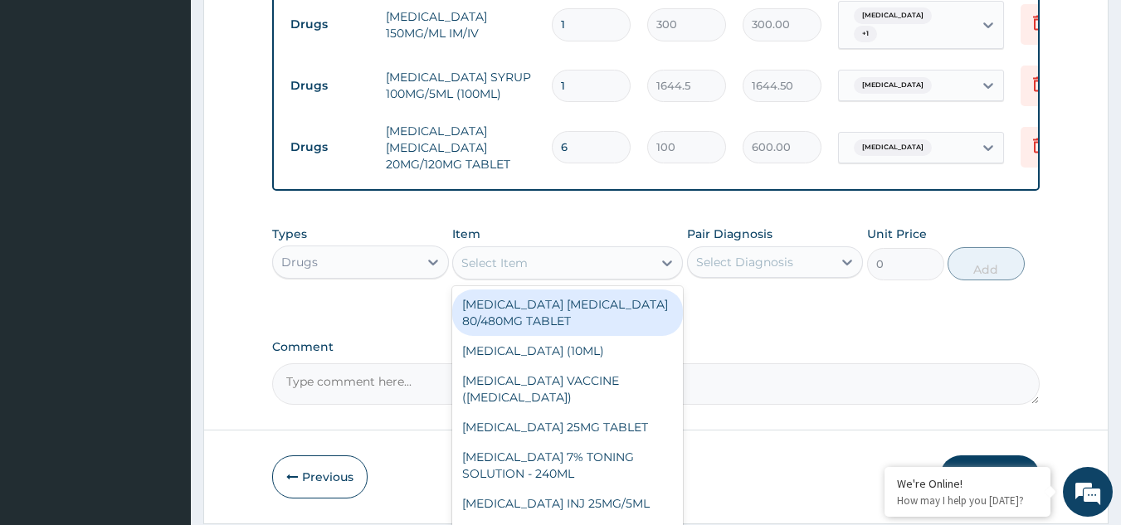
click at [501, 271] on div "Select Item" at bounding box center [494, 263] width 66 height 17
paste input "chloramphenicol"
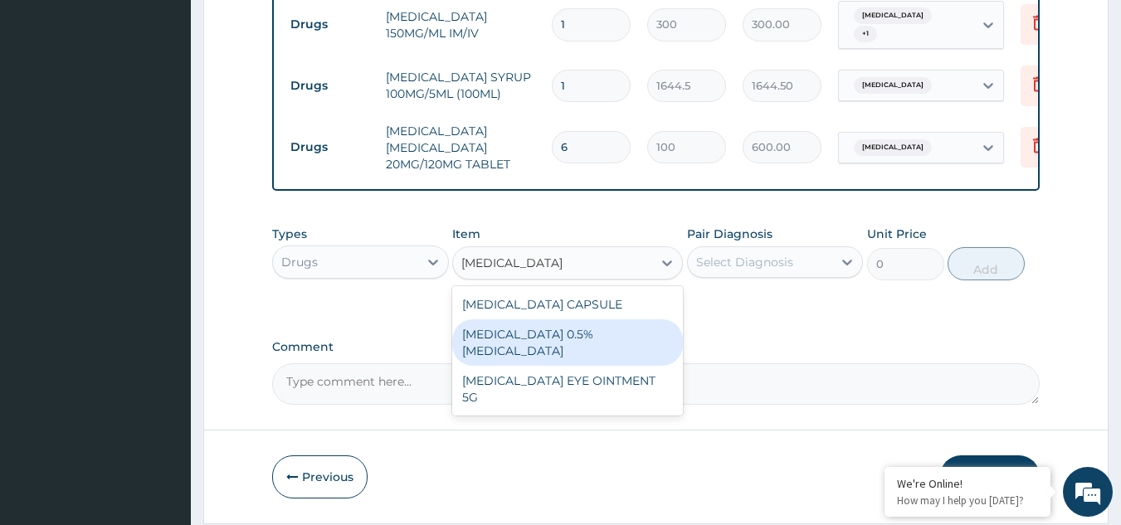
type input "chloramphenicol"
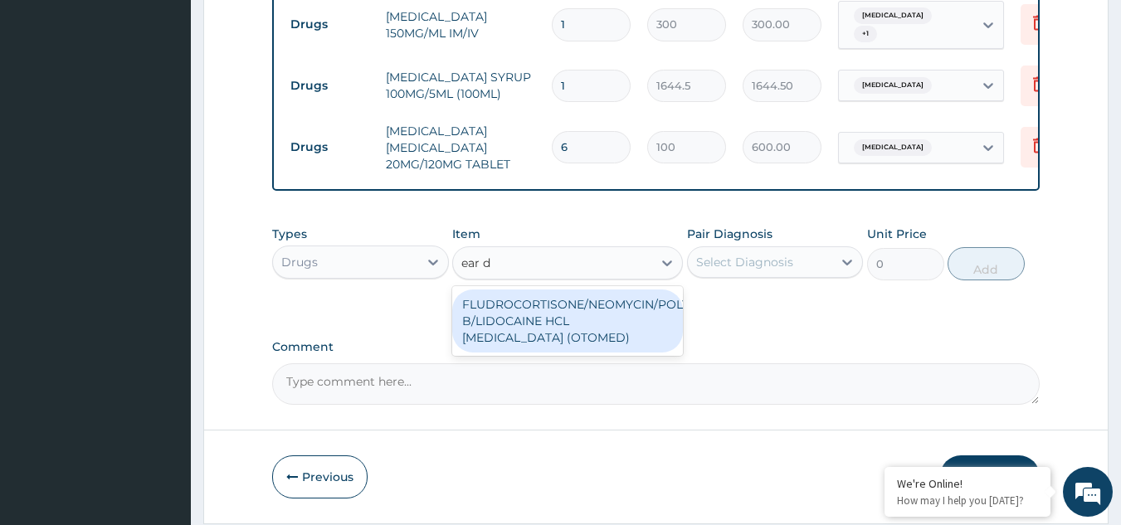
type input "ear dr"
click at [543, 323] on div "FLUDROCORTISONE/NEOMYCIN/POLYMYXIN B/LIDOCAINE HCL EAR DROPS (OTOMED)" at bounding box center [567, 321] width 231 height 63
type input "1069.5"
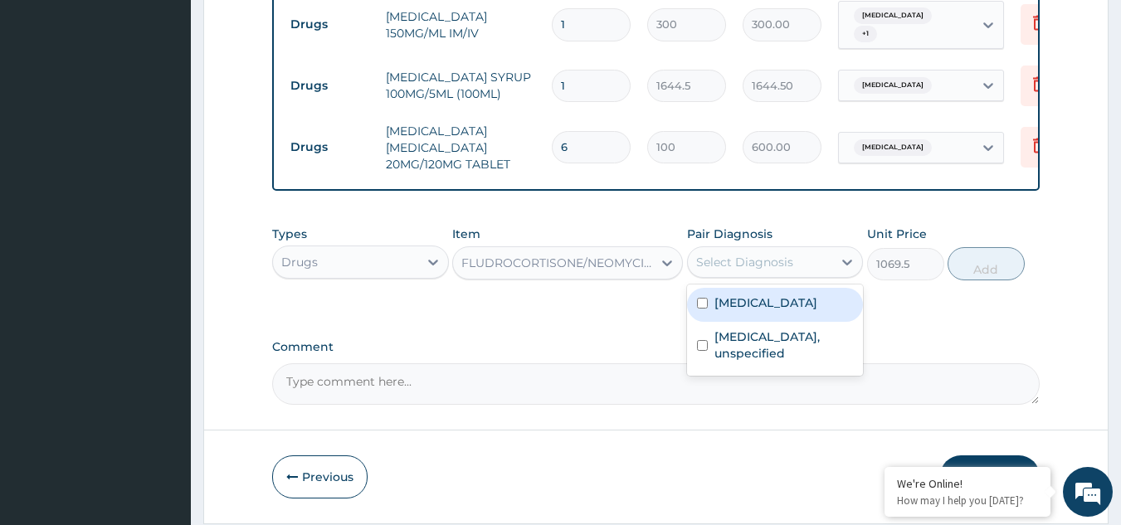
click at [781, 270] on div "Select Diagnosis" at bounding box center [744, 262] width 97 height 17
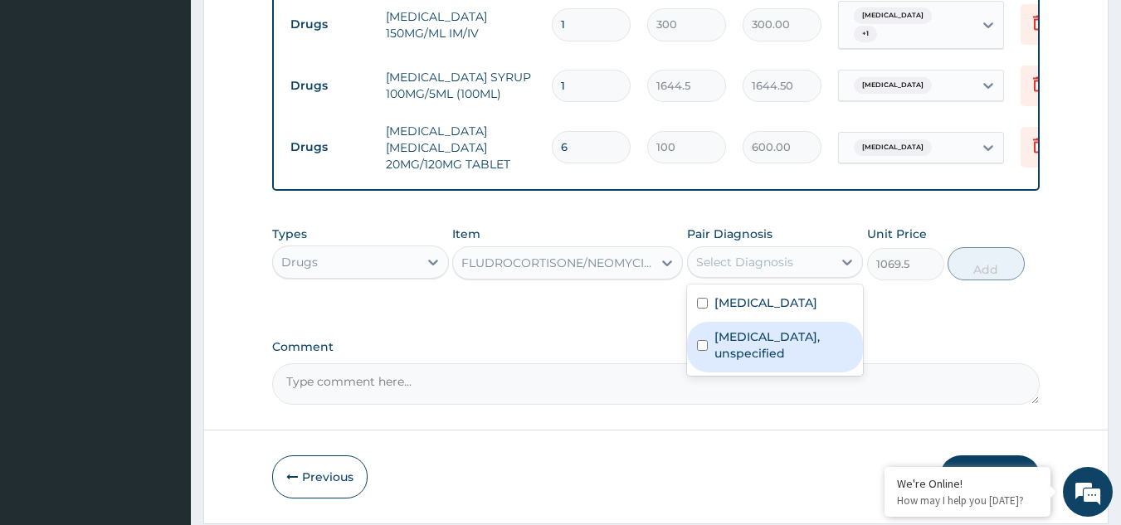
click at [782, 333] on div "Otitis media, unspecified" at bounding box center [775, 347] width 177 height 51
checkbox input "true"
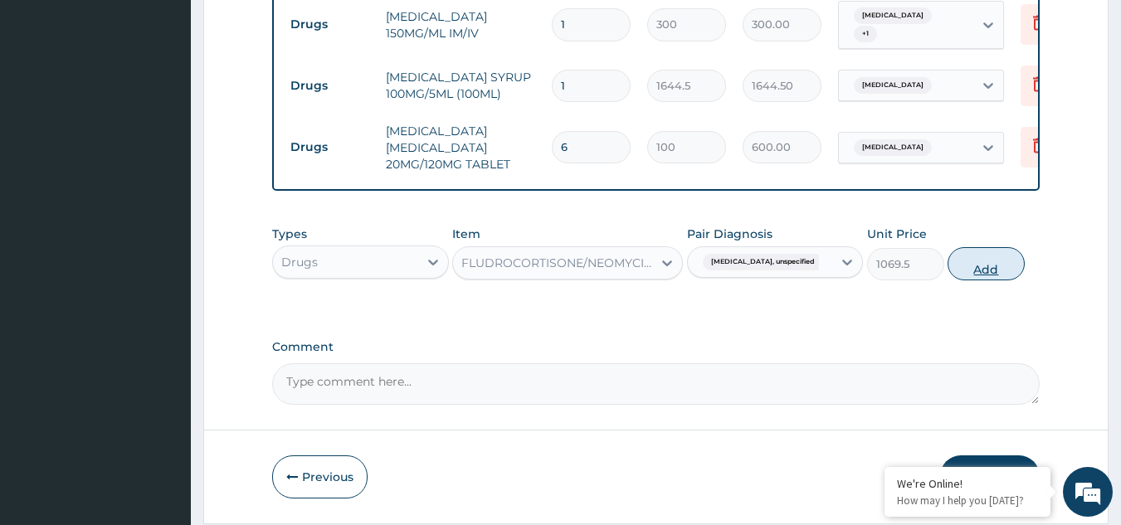
click at [981, 280] on button "Add" at bounding box center [985, 263] width 77 height 33
type input "0"
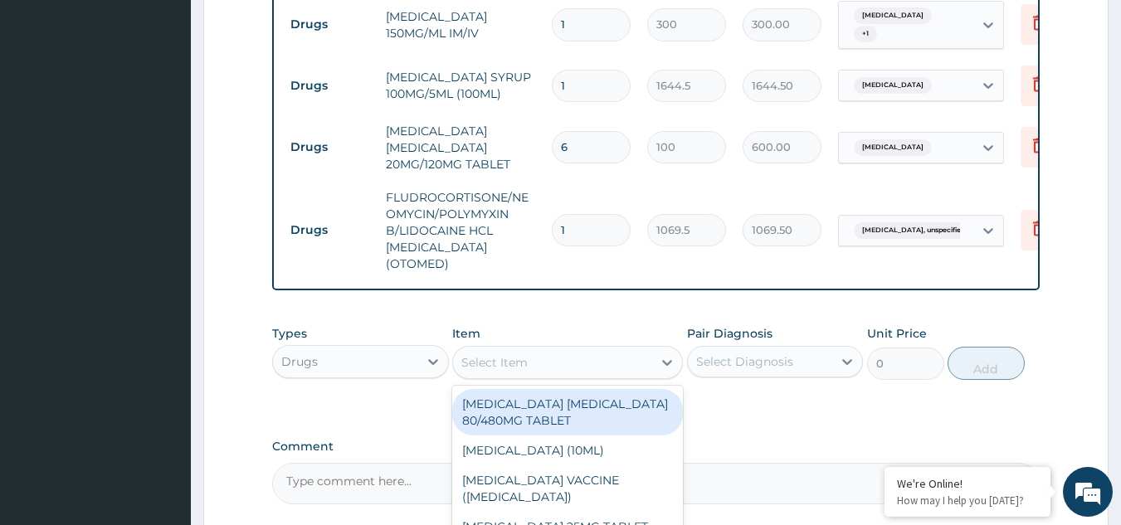
click at [538, 354] on div "Select Item" at bounding box center [552, 362] width 199 height 27
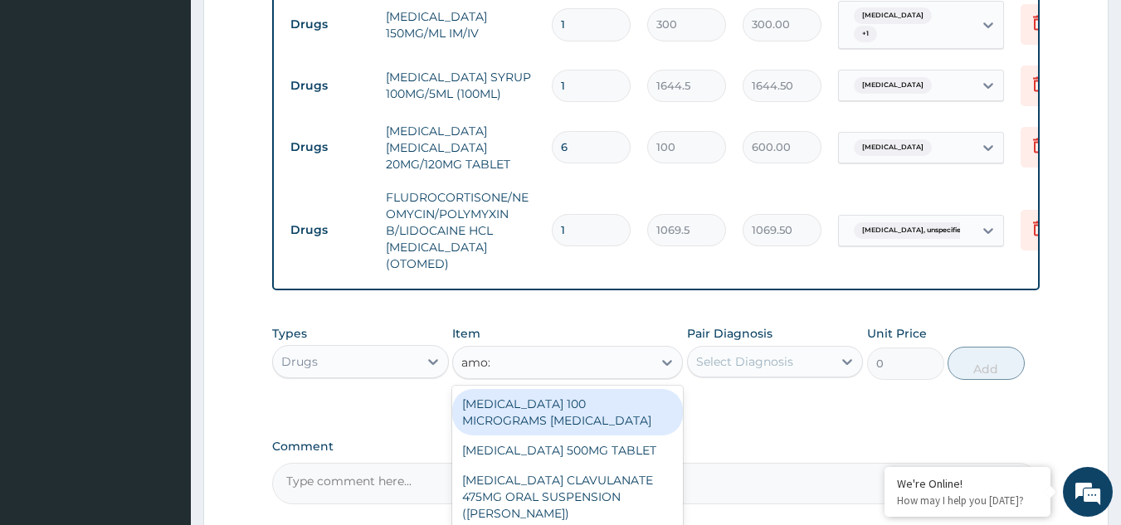
type input "amoxi"
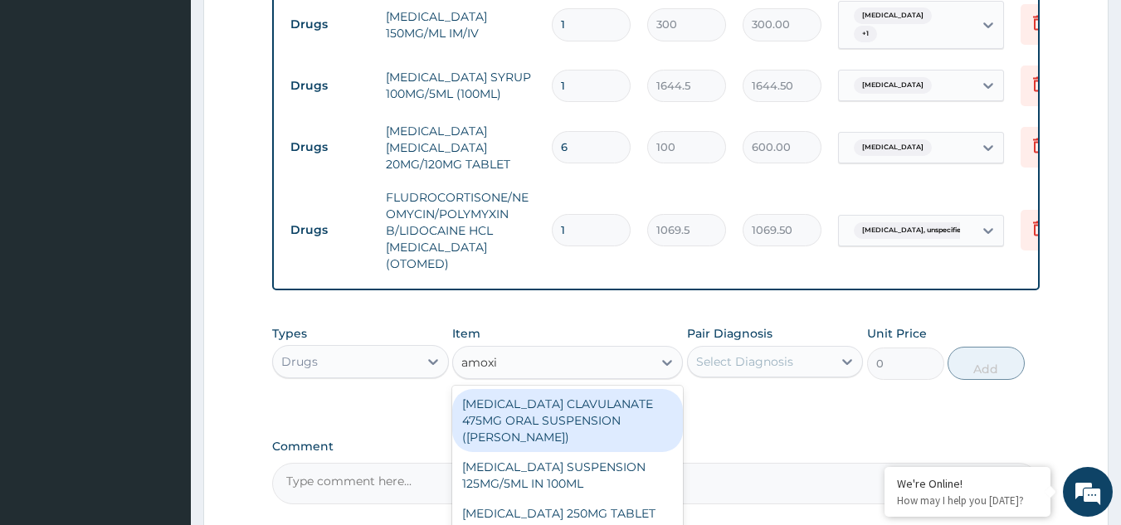
scroll to position [958, 0]
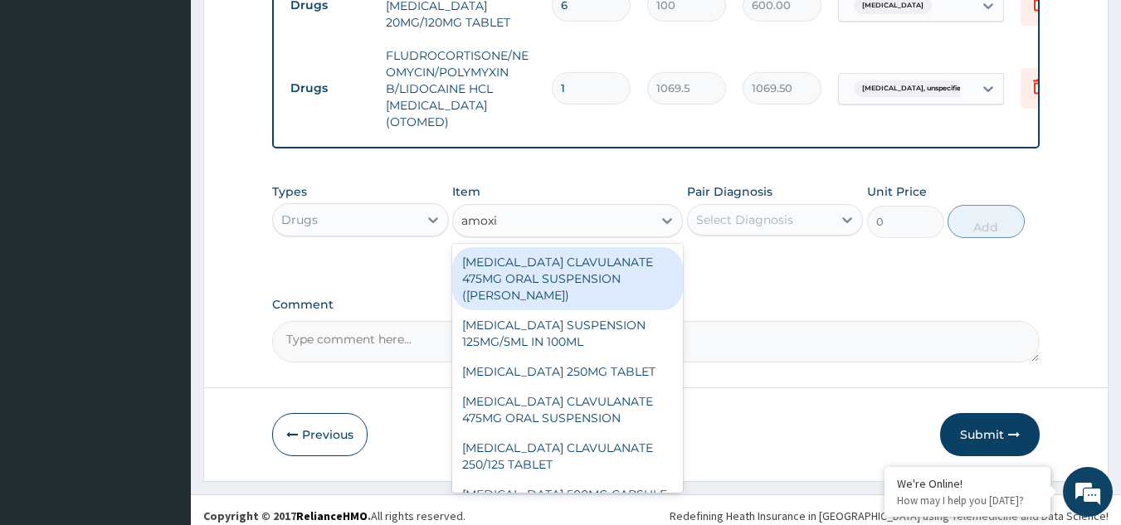
click at [565, 284] on div "AMOXICILLIN CLAVULANATE 475MG ORAL SUSPENSION (FLEMING)" at bounding box center [567, 278] width 231 height 63
type input "8580"
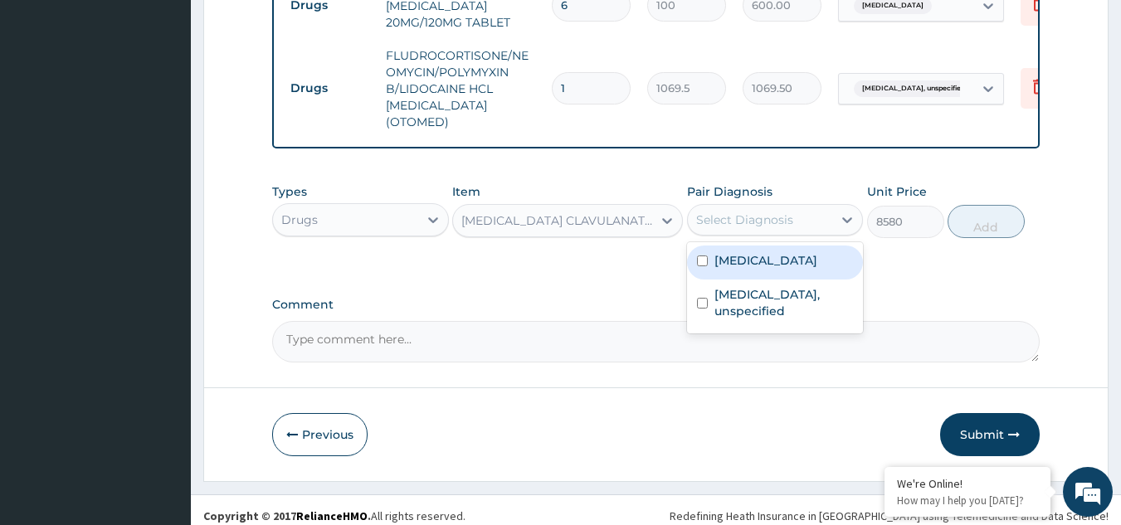
click at [751, 221] on div "Select Diagnosis" at bounding box center [744, 220] width 97 height 17
click at [756, 263] on label "Malaria, unspecified" at bounding box center [765, 260] width 103 height 17
checkbox input "true"
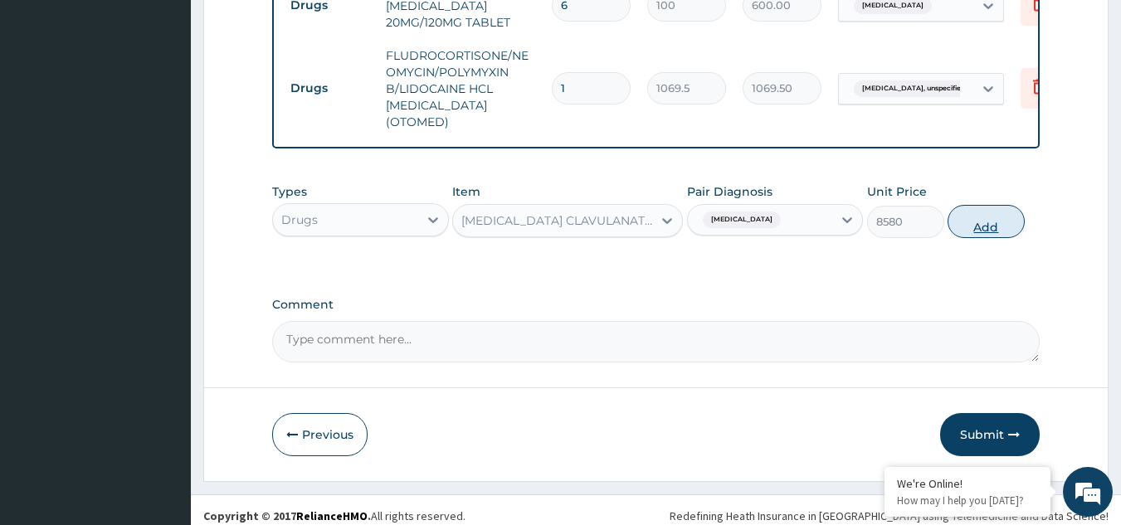
click at [979, 224] on button "Add" at bounding box center [985, 221] width 77 height 33
type input "0"
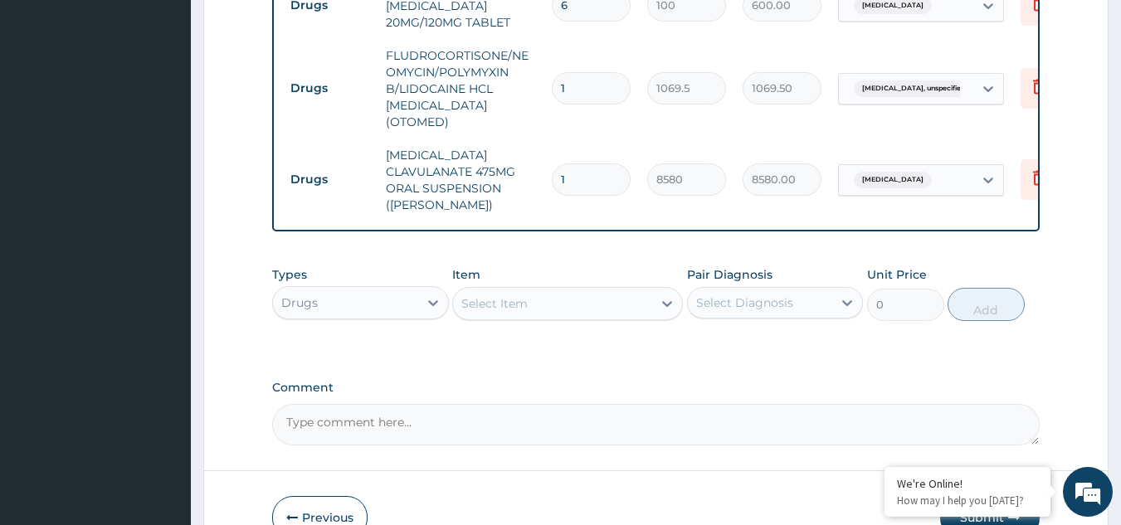
scroll to position [1049, 0]
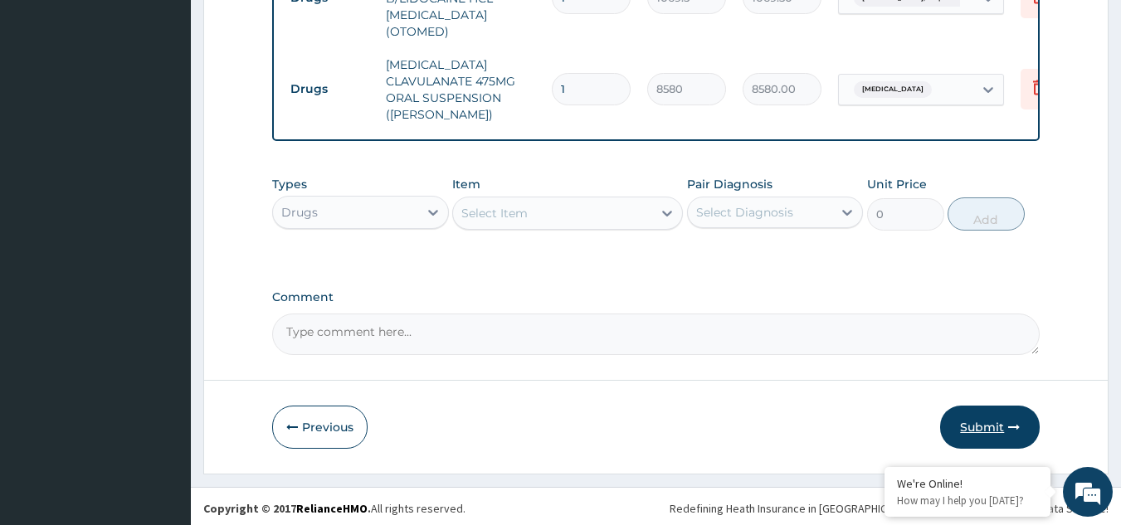
click at [987, 426] on button "Submit" at bounding box center [990, 427] width 100 height 43
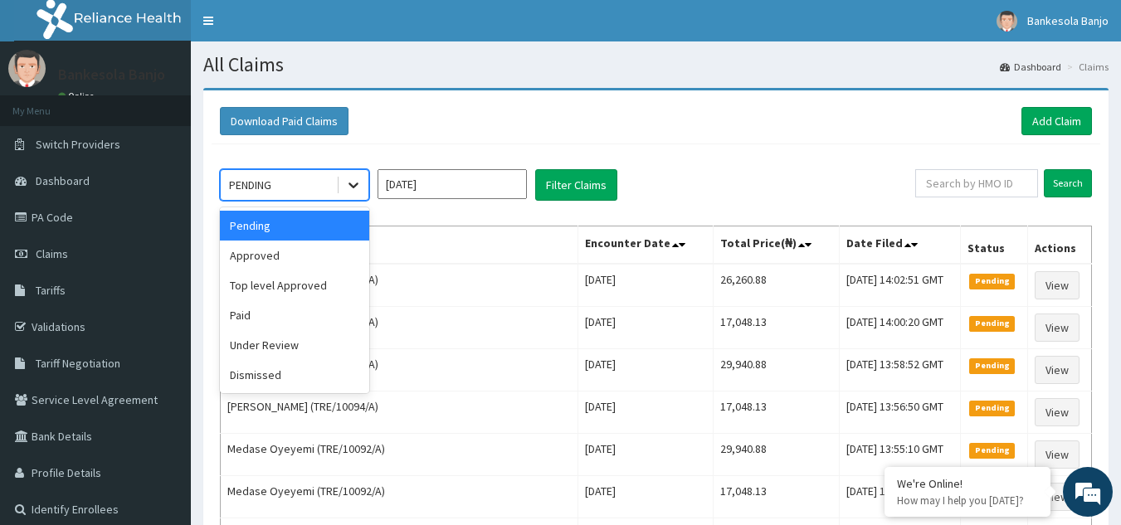
click at [357, 184] on icon at bounding box center [353, 186] width 10 height 6
click at [322, 252] on div "Approved" at bounding box center [294, 256] width 149 height 30
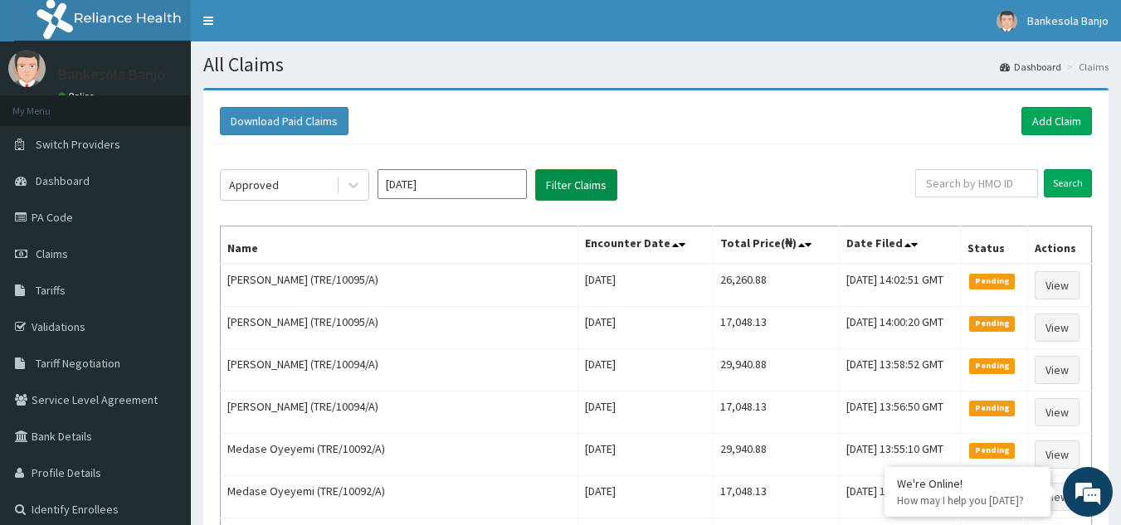
click at [593, 184] on button "Filter Claims" at bounding box center [576, 185] width 82 height 32
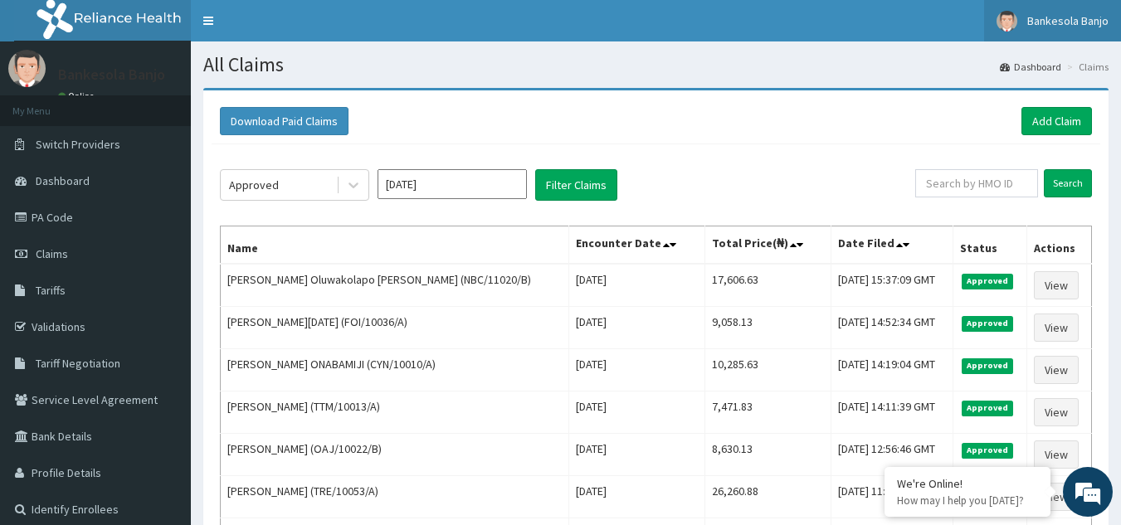
click at [1059, 26] on span "Bankesola Banjo" at bounding box center [1067, 20] width 81 height 15
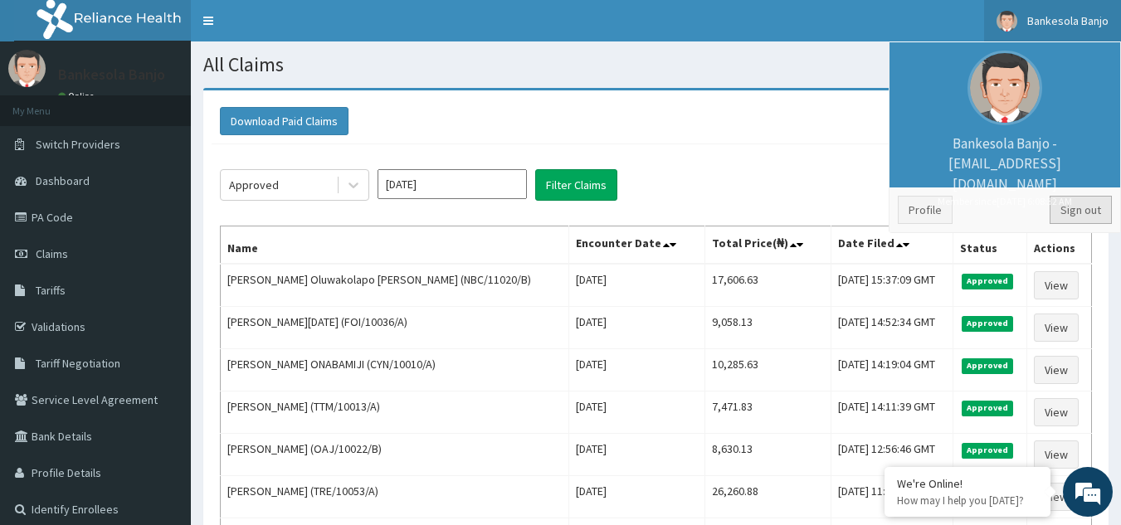
click at [1096, 214] on link "Sign out" at bounding box center [1080, 210] width 62 height 28
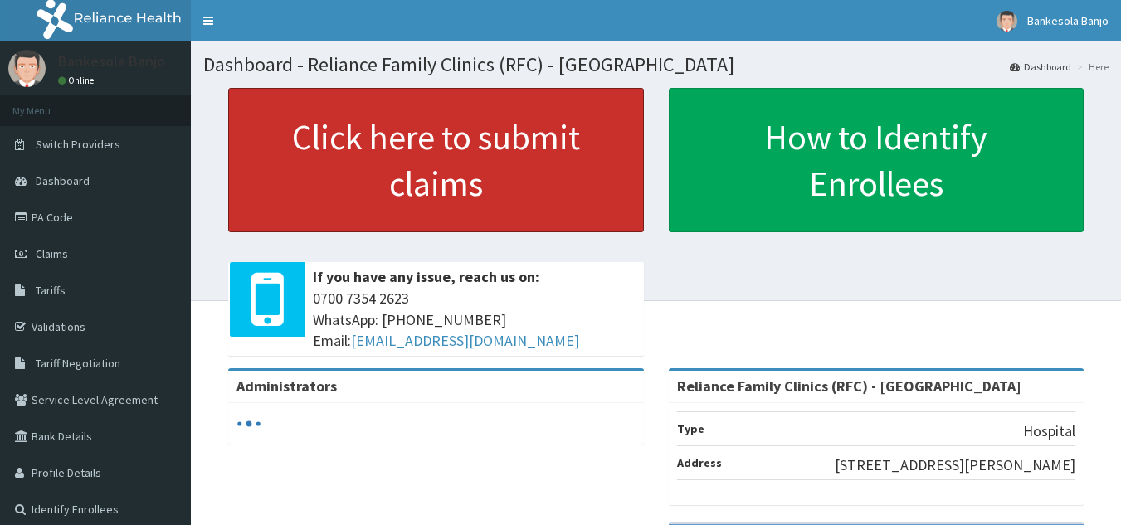
click at [401, 144] on link "Click here to submit claims" at bounding box center [436, 160] width 416 height 144
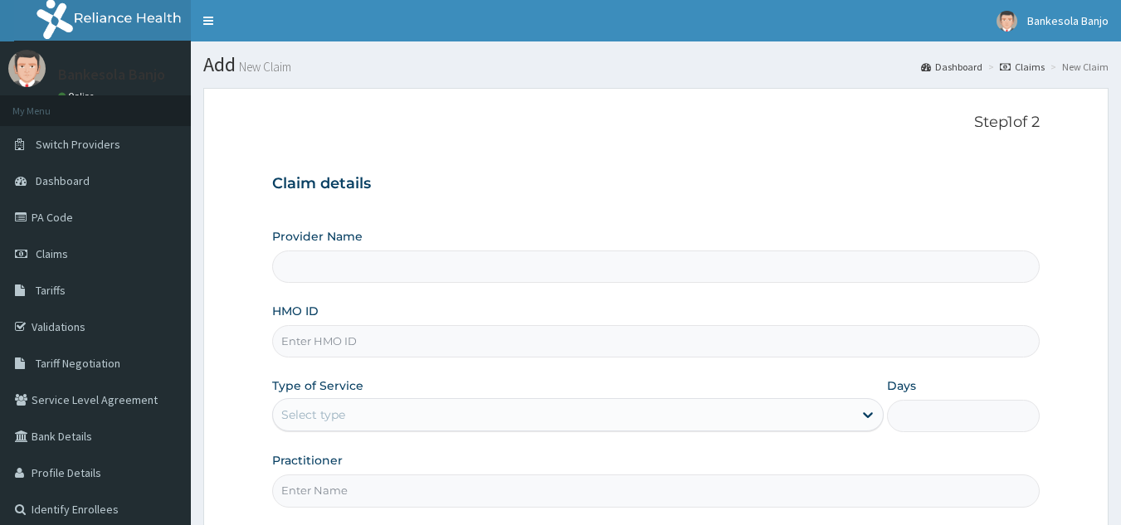
type input "Reliance Family Clinics (RFC) - Gbagada"
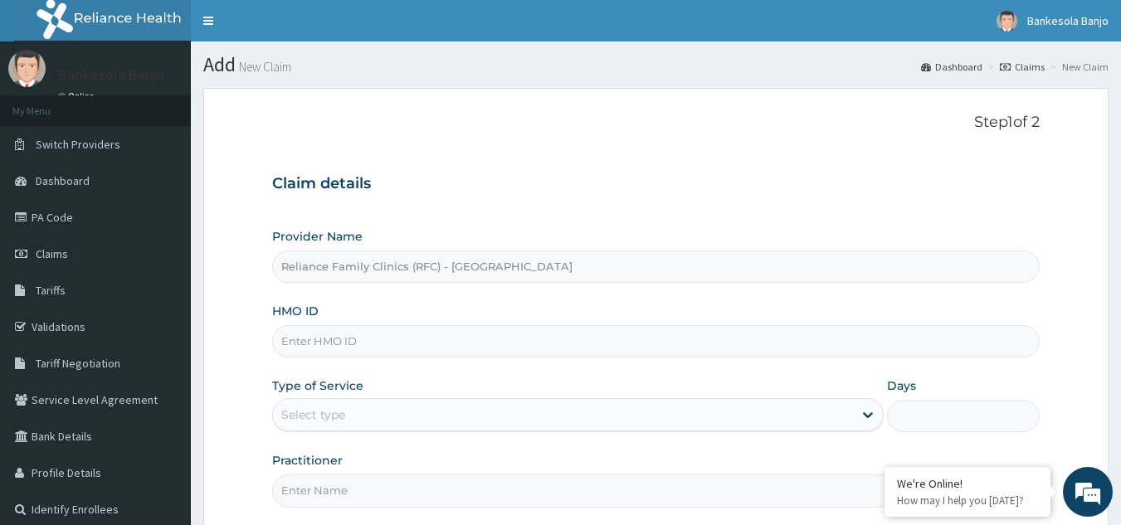
click at [403, 333] on input "HMO ID" at bounding box center [656, 341] width 768 height 32
paste input "NBC/11020/C"
type input "NBC/11020/C"
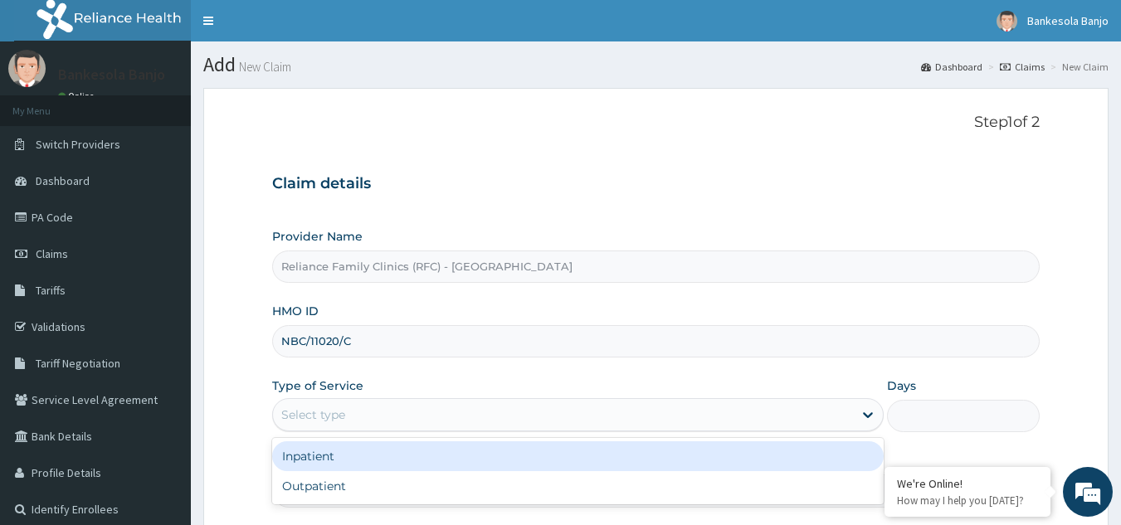
click at [367, 408] on div "Select type" at bounding box center [563, 414] width 580 height 27
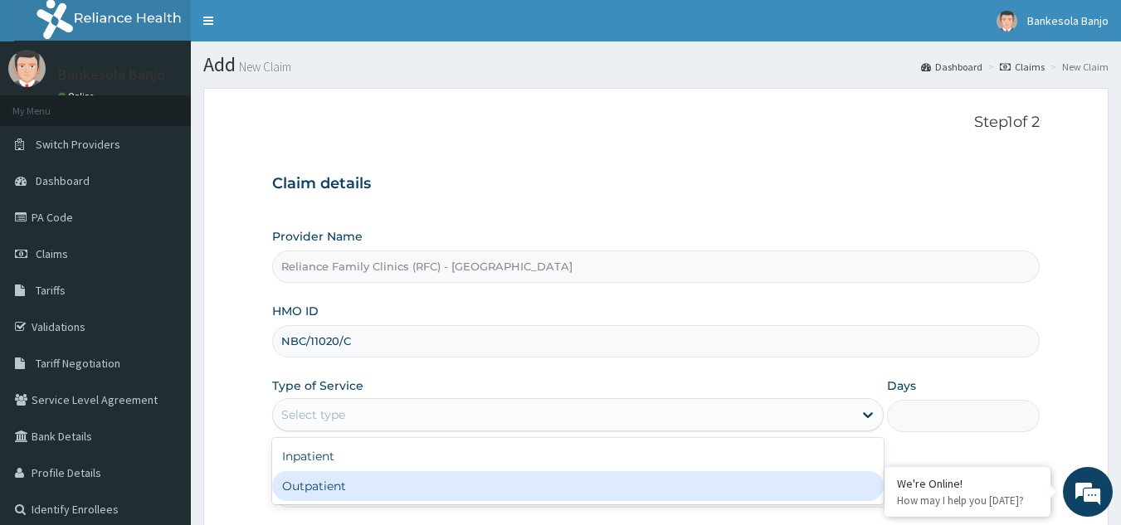
click at [348, 486] on div "Outpatient" at bounding box center [577, 486] width 611 height 30
type input "1"
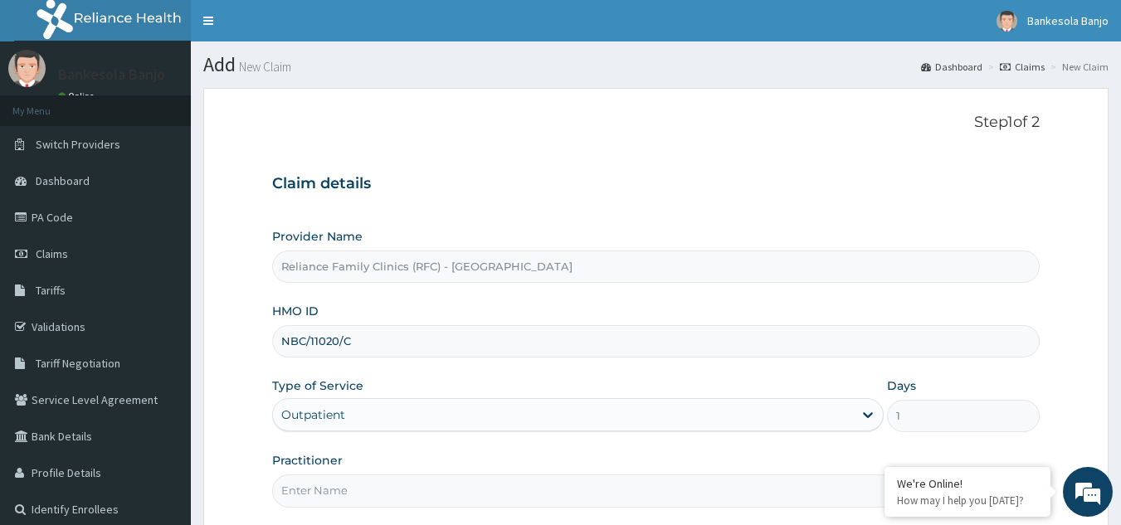
click at [348, 486] on input "Practitioner" at bounding box center [656, 490] width 768 height 32
type input "LOCUM"
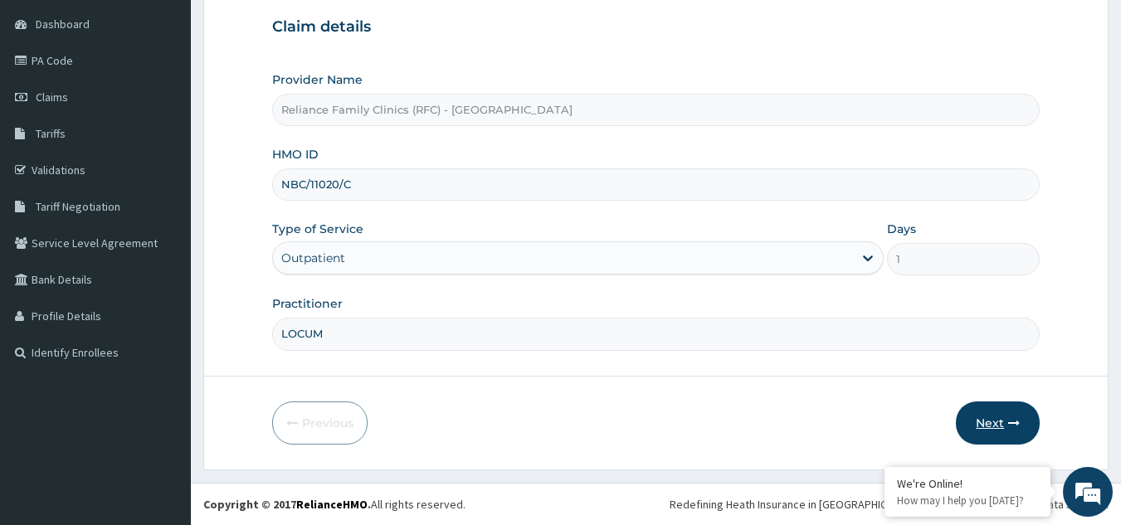
click at [973, 413] on button "Next" at bounding box center [998, 422] width 84 height 43
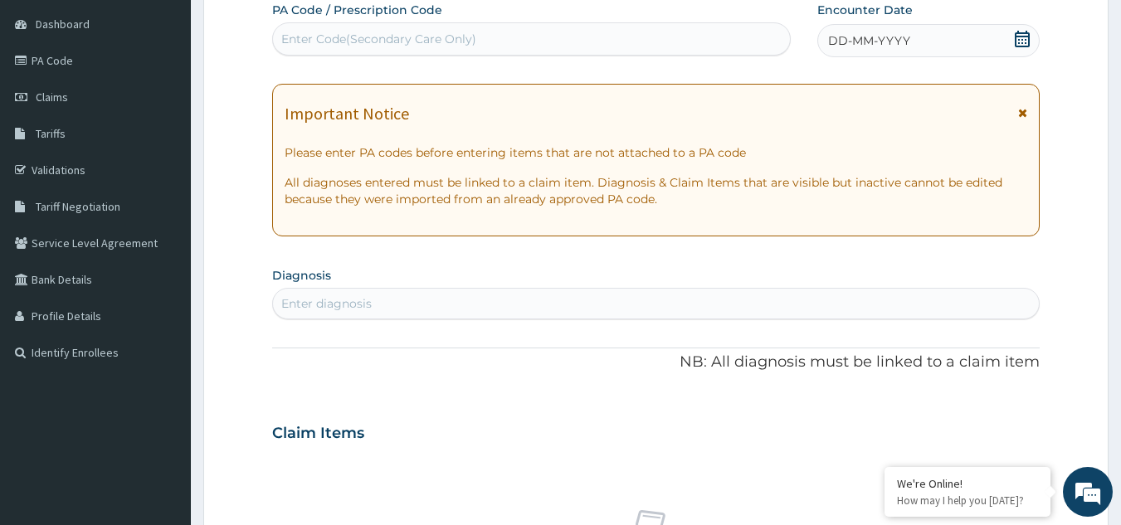
scroll to position [0, 0]
click at [1024, 35] on icon at bounding box center [1022, 39] width 17 height 17
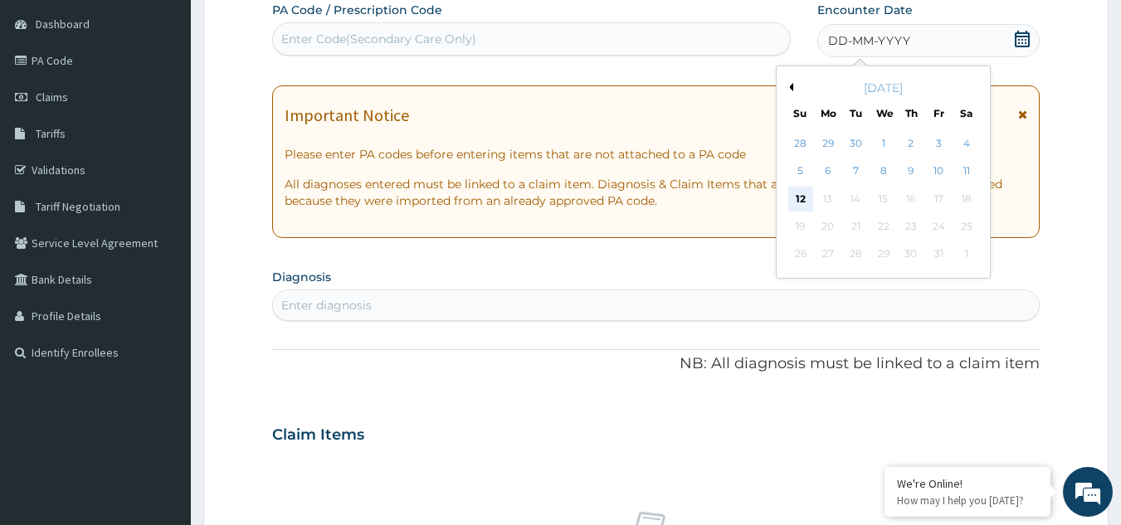
click at [804, 203] on div "12" at bounding box center [800, 199] width 25 height 25
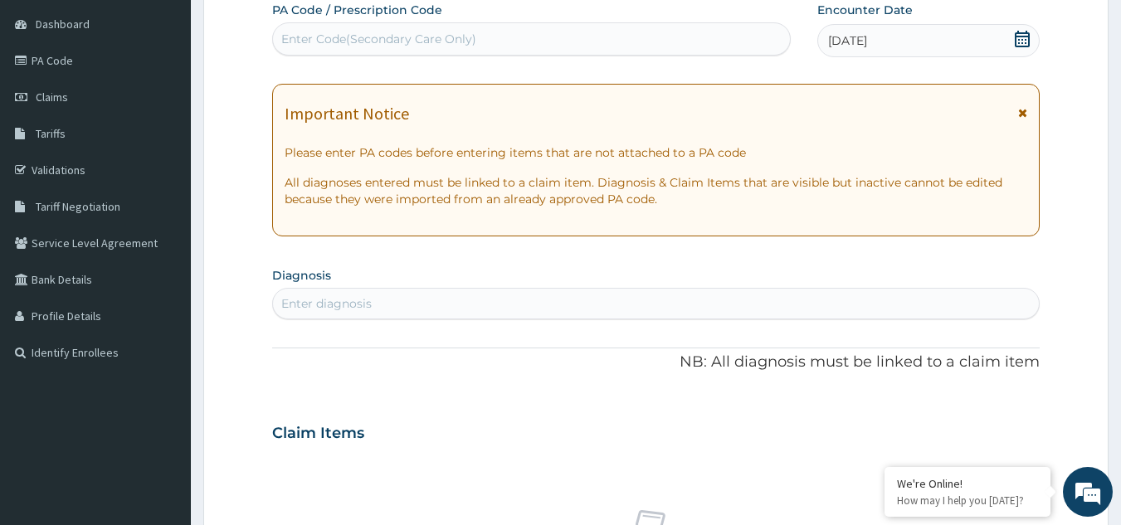
click at [639, 307] on div "Enter diagnosis" at bounding box center [656, 303] width 766 height 27
type input "con"
type input "conjun"
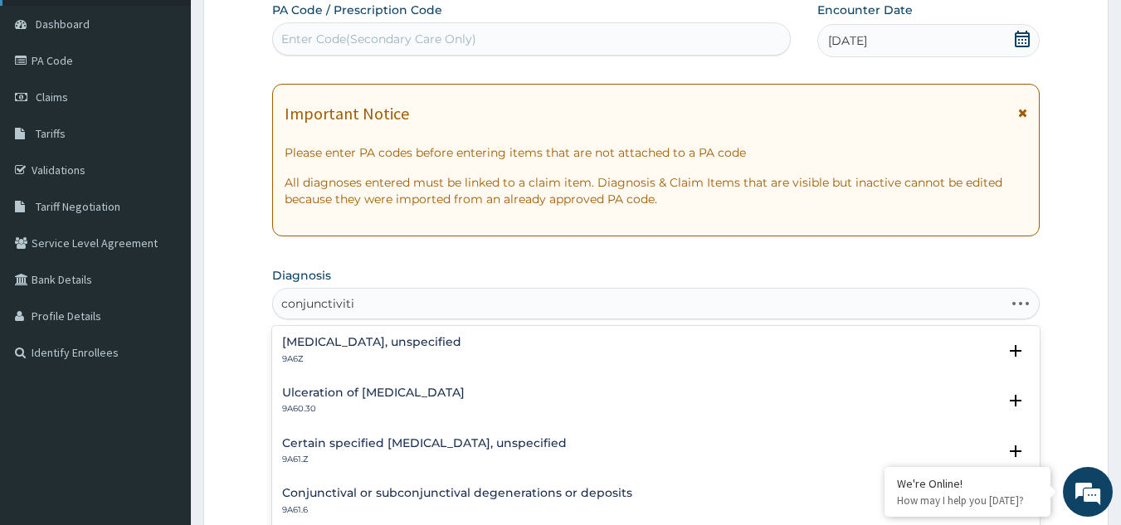
type input "conjunctivitis"
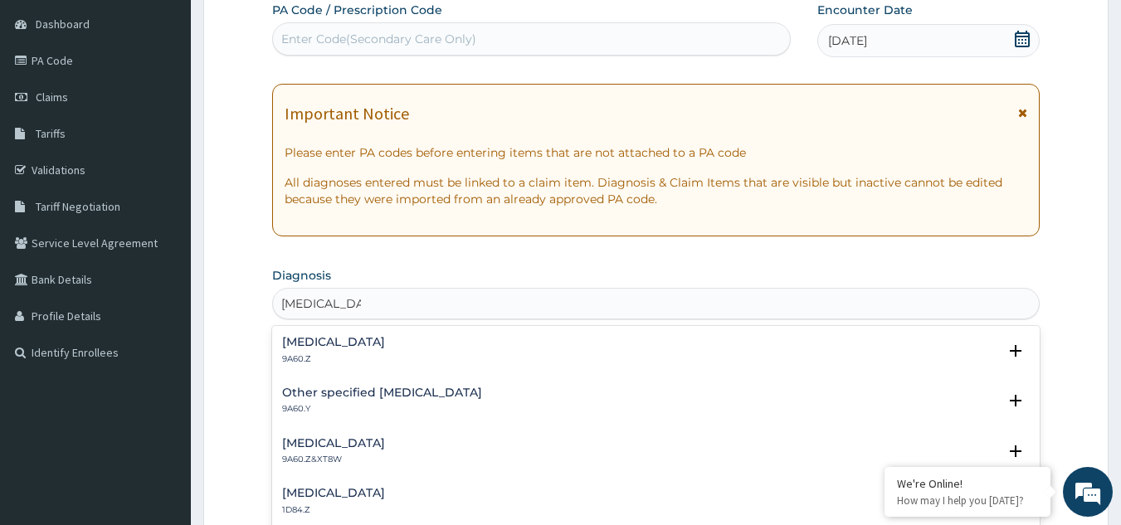
click at [354, 348] on h4 "Conjunctivitis, unspecified" at bounding box center [333, 342] width 103 height 12
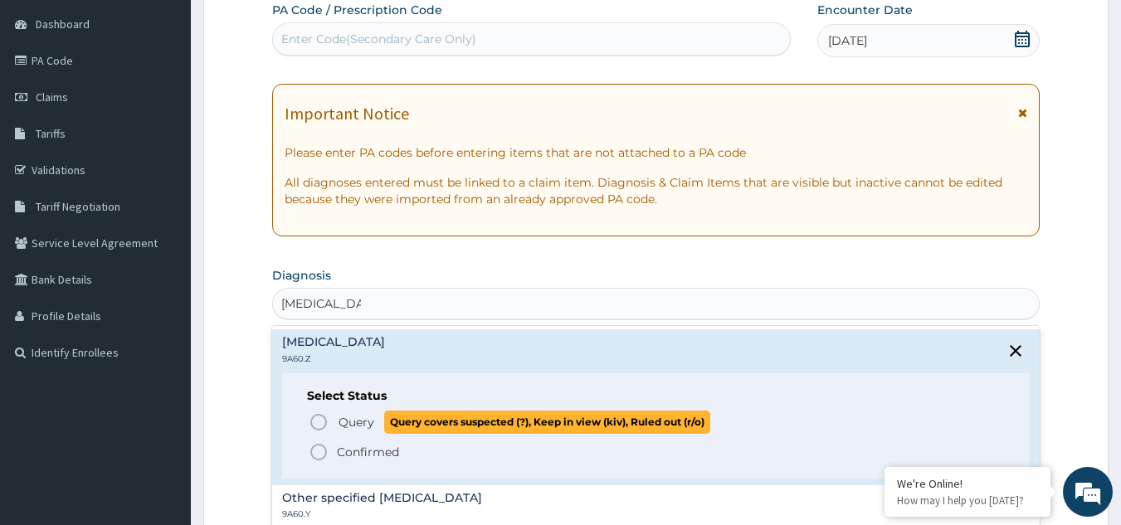
click at [329, 425] on span "Query Query covers suspected (?), Keep in view (kiv), Ruled out (r/o)" at bounding box center [657, 422] width 697 height 22
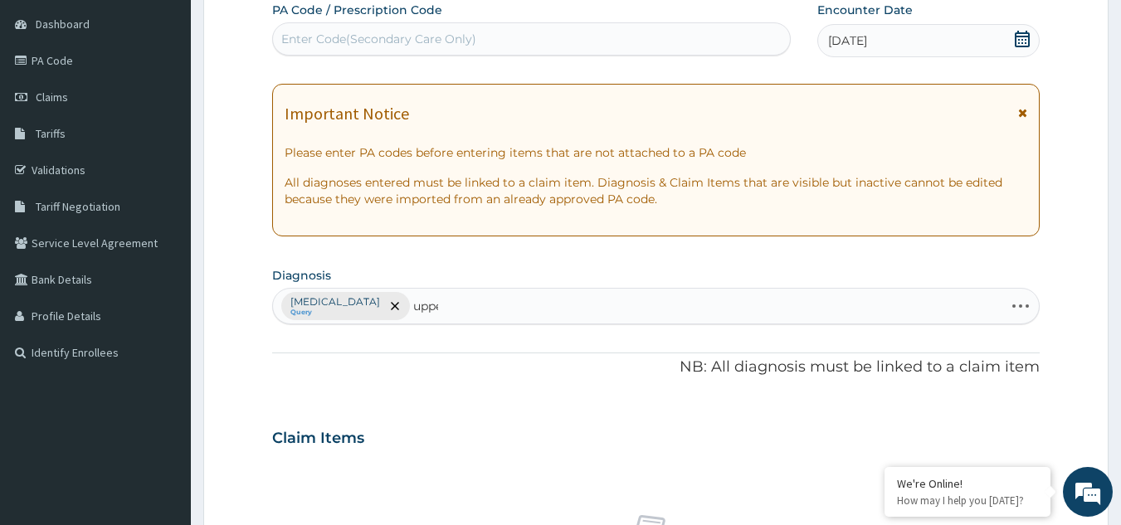
type input "upper"
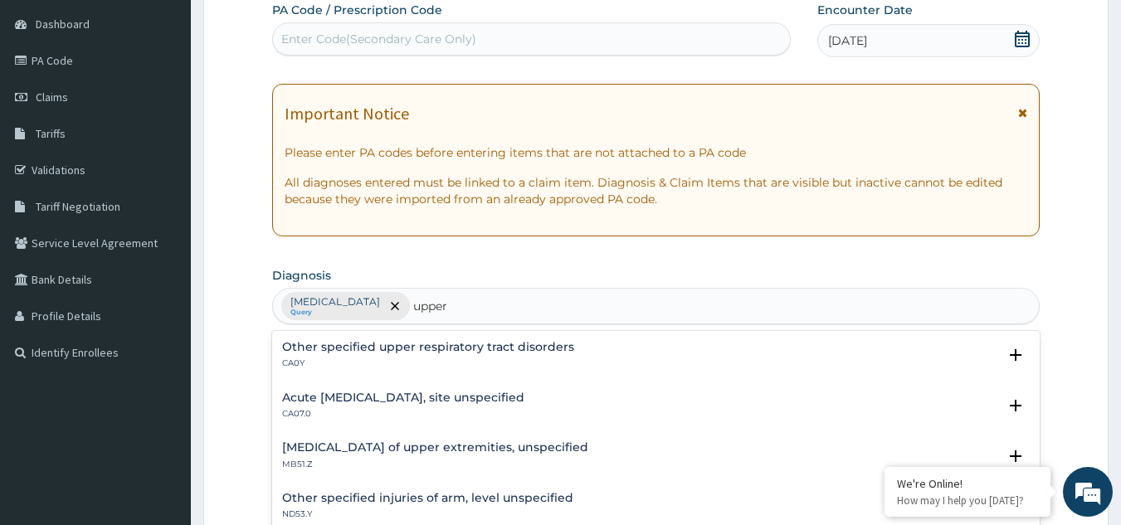
click at [364, 397] on h4 "Acute upper respiratory infection, site unspecified" at bounding box center [403, 398] width 242 height 12
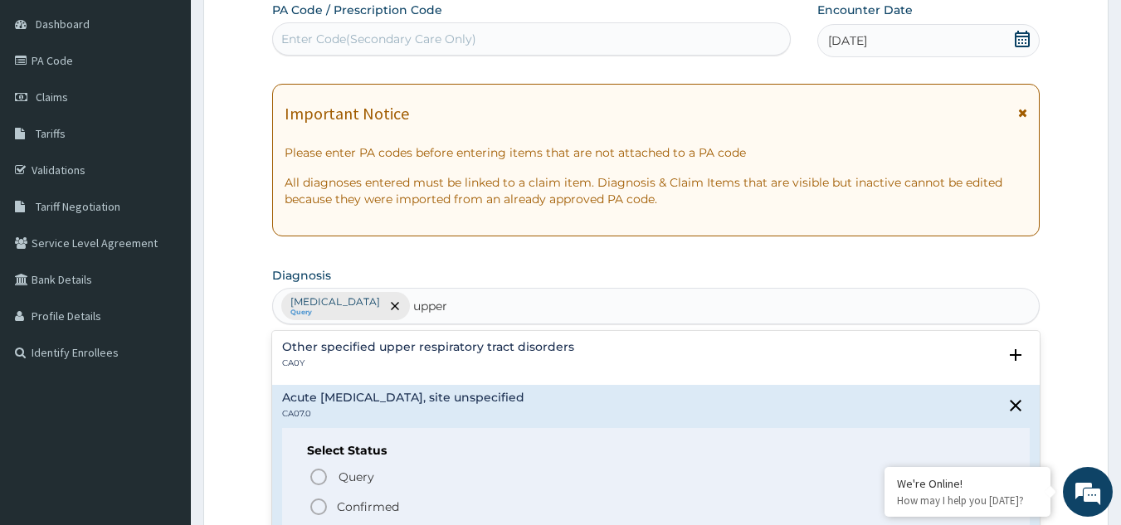
click at [320, 504] on icon "status option filled" at bounding box center [319, 507] width 20 height 20
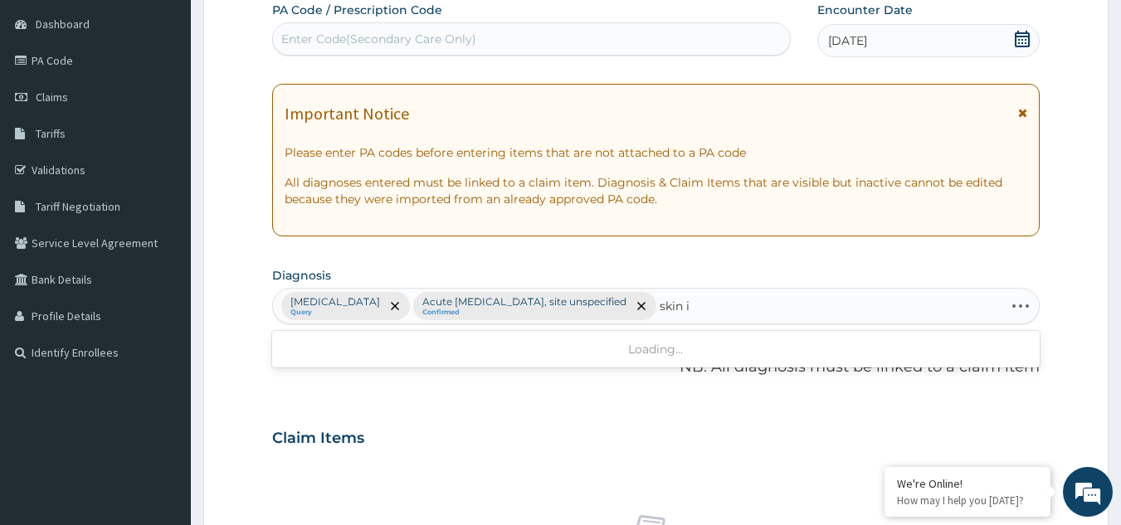
type input "skin"
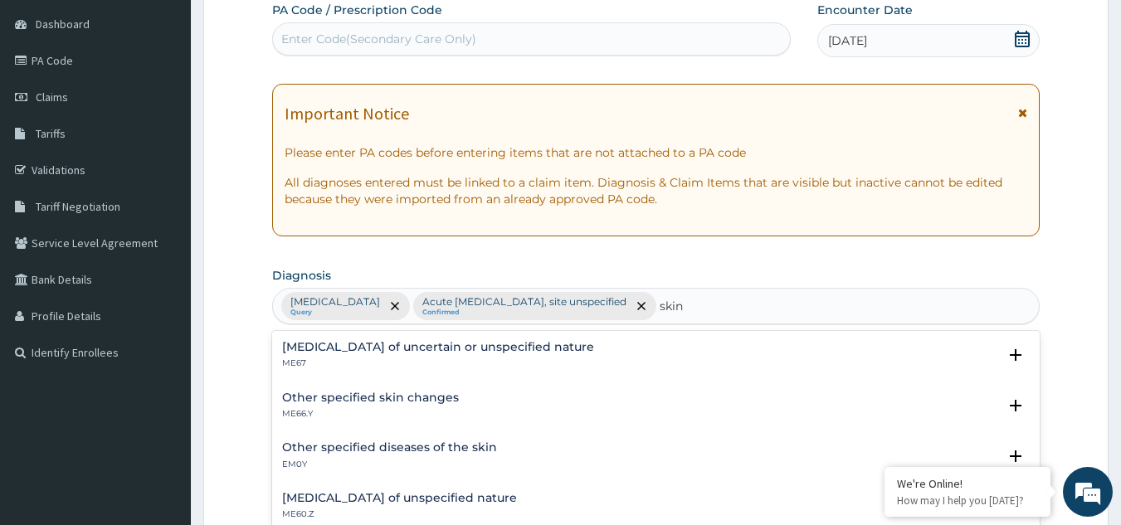
click at [354, 348] on h4 "Skin disorder of uncertain or unspecified nature" at bounding box center [438, 347] width 312 height 12
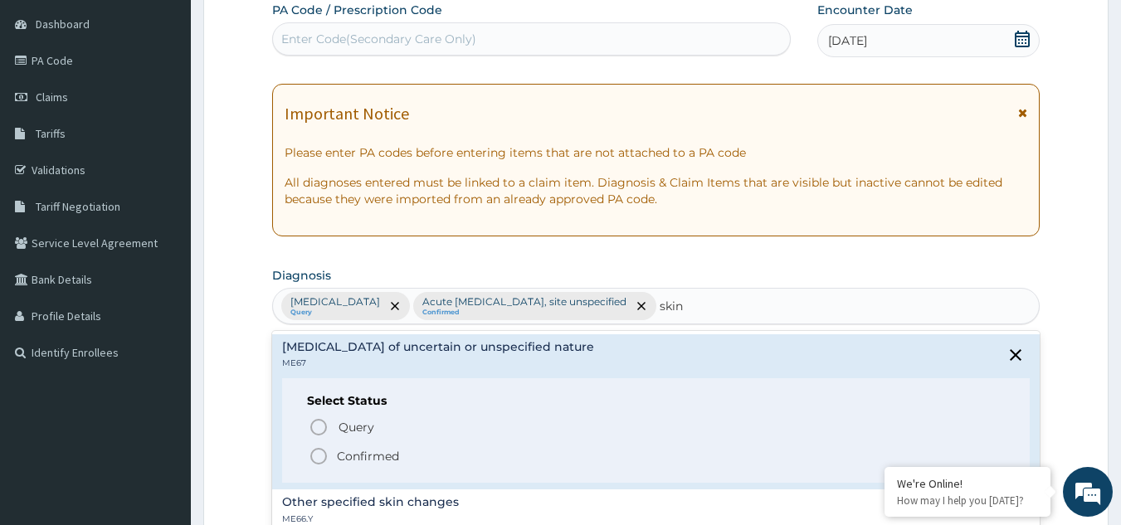
click at [309, 448] on icon "status option filled" at bounding box center [319, 456] width 20 height 20
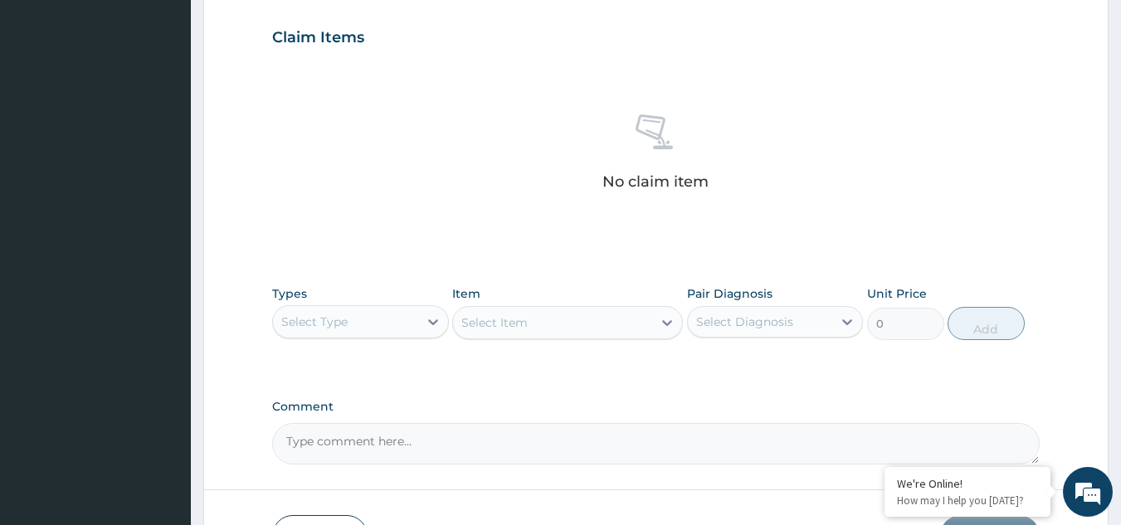
scroll to position [559, 0]
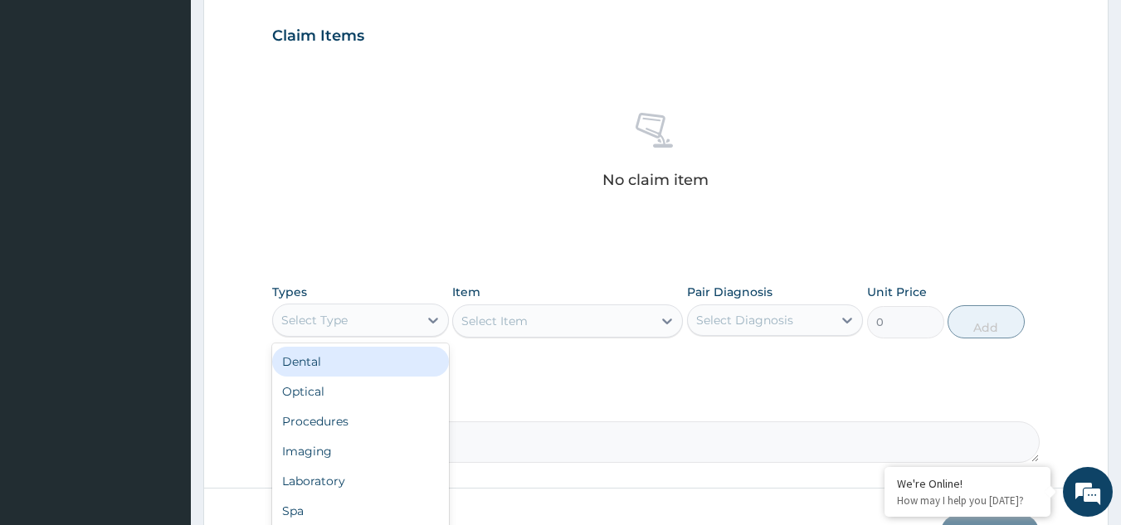
click at [338, 321] on div "Select Type" at bounding box center [314, 320] width 66 height 17
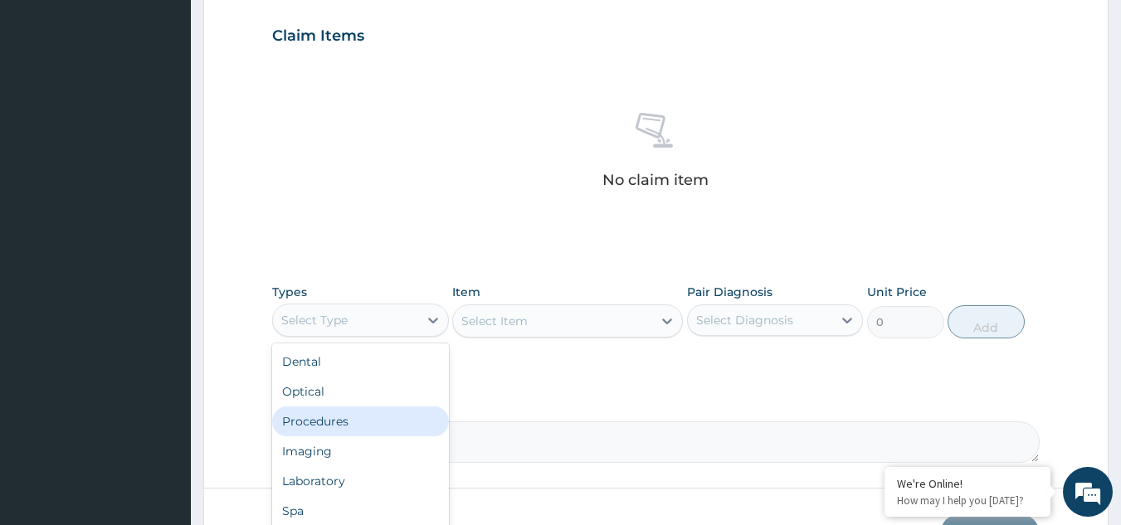
click at [342, 421] on div "Procedures" at bounding box center [360, 421] width 177 height 30
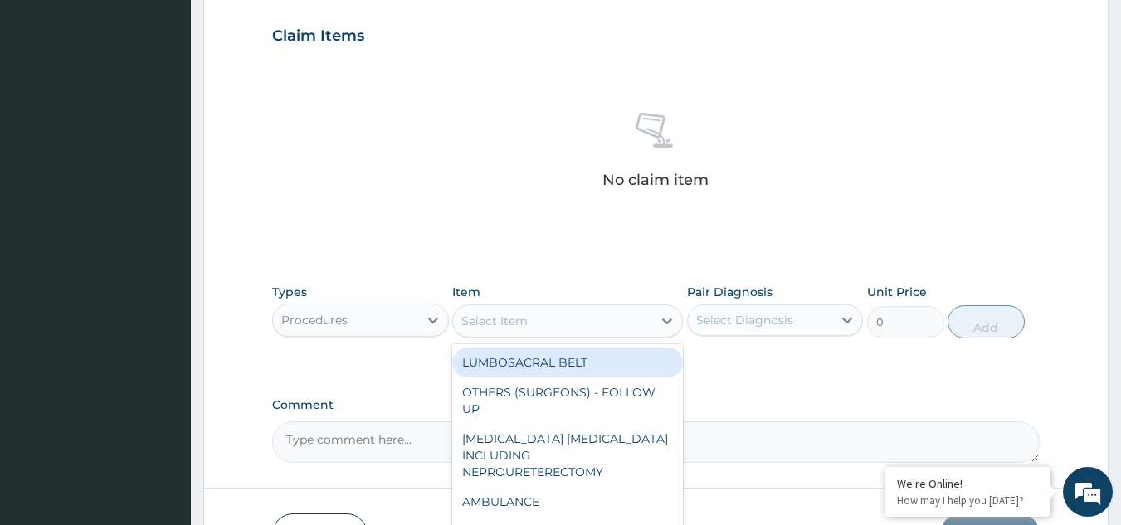
click at [559, 326] on div "Select Item" at bounding box center [552, 321] width 199 height 27
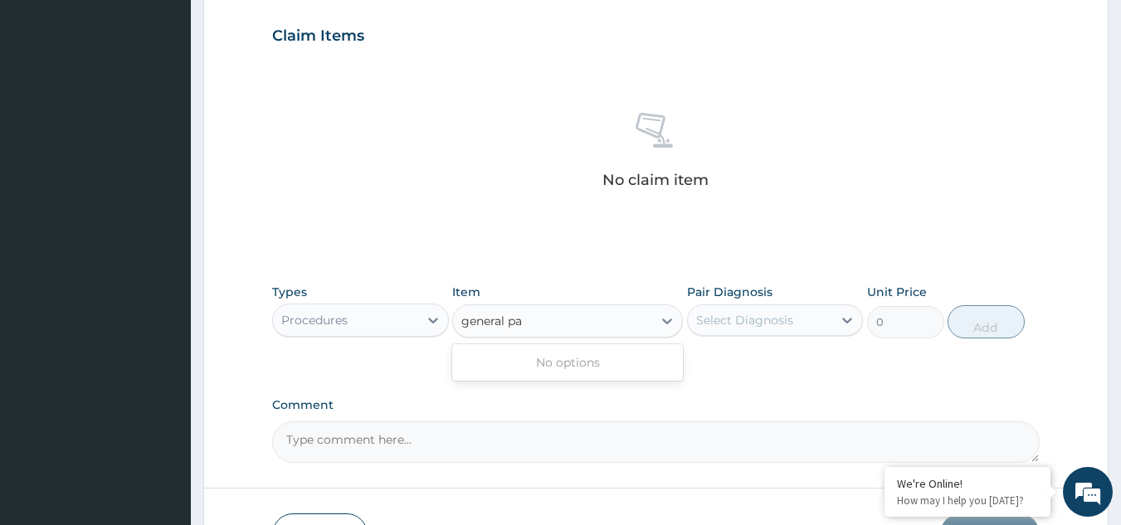
type input "general p"
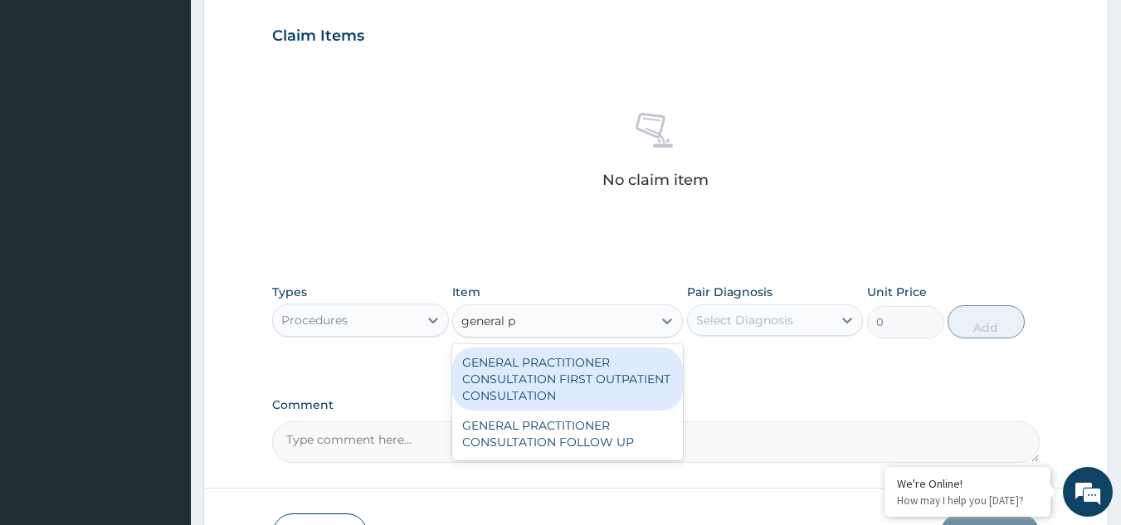
click at [571, 367] on div "GENERAL PRACTITIONER CONSULTATION FIRST OUTPATIENT CONSULTATION" at bounding box center [567, 379] width 231 height 63
type input "3370.125"
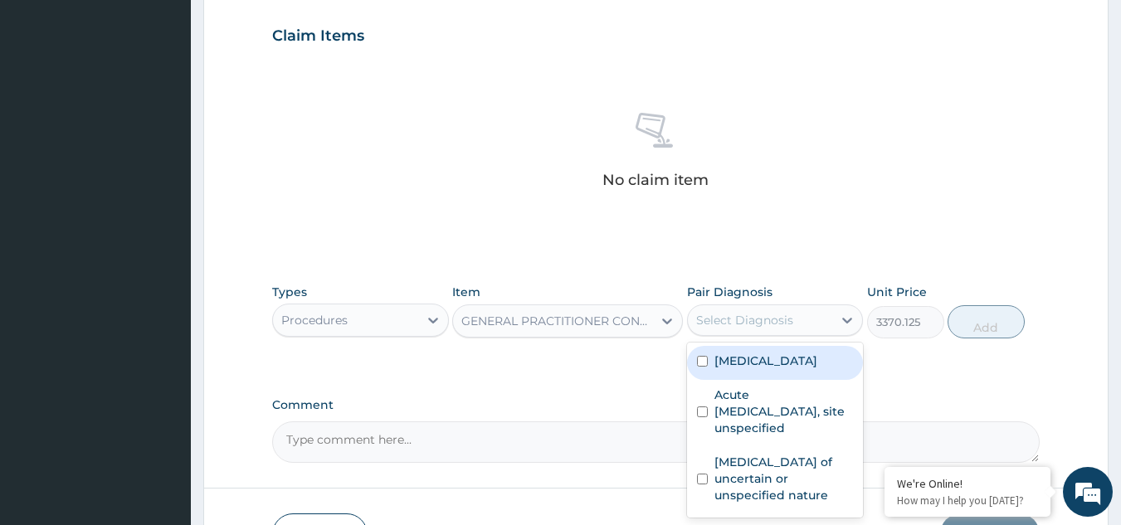
click at [753, 326] on div "Select Diagnosis" at bounding box center [744, 320] width 97 height 17
click at [758, 359] on label "Conjunctivitis, unspecified" at bounding box center [765, 361] width 103 height 17
checkbox input "true"
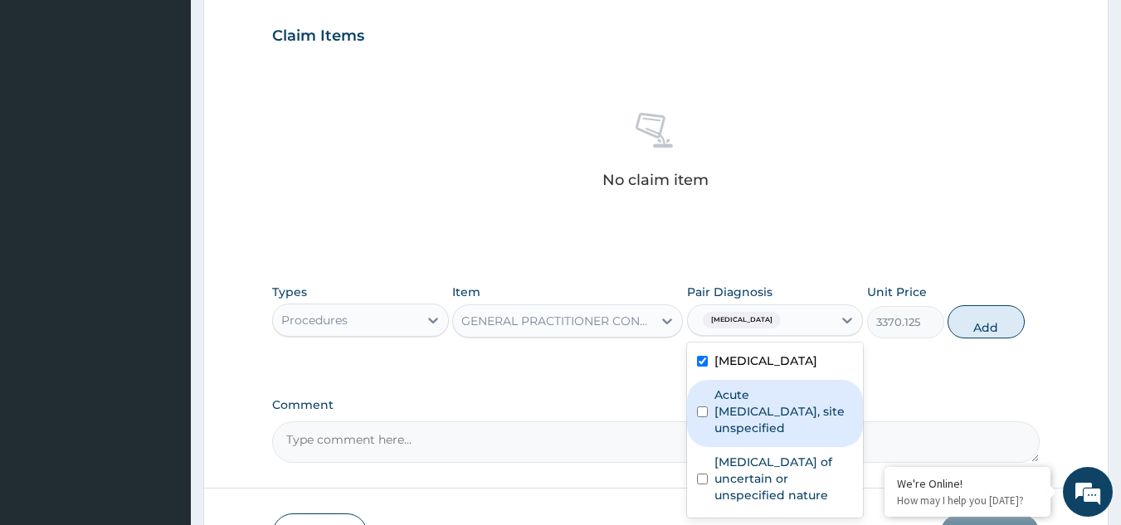
click at [752, 436] on label "Acute upper respiratory infection, site unspecified" at bounding box center [783, 412] width 139 height 50
checkbox input "true"
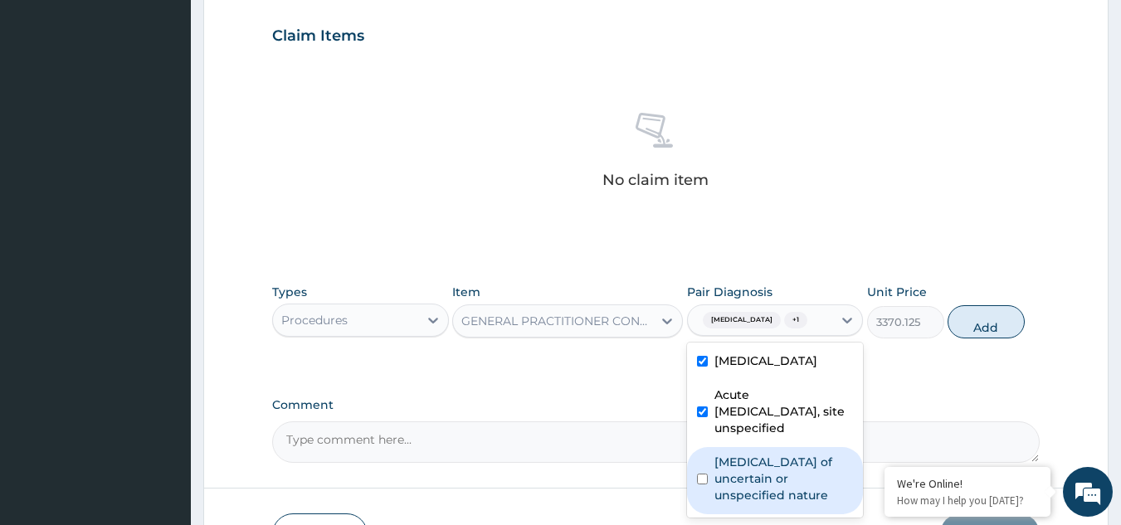
click at [752, 488] on label "Skin disorder of uncertain or unspecified nature" at bounding box center [783, 479] width 139 height 50
checkbox input "true"
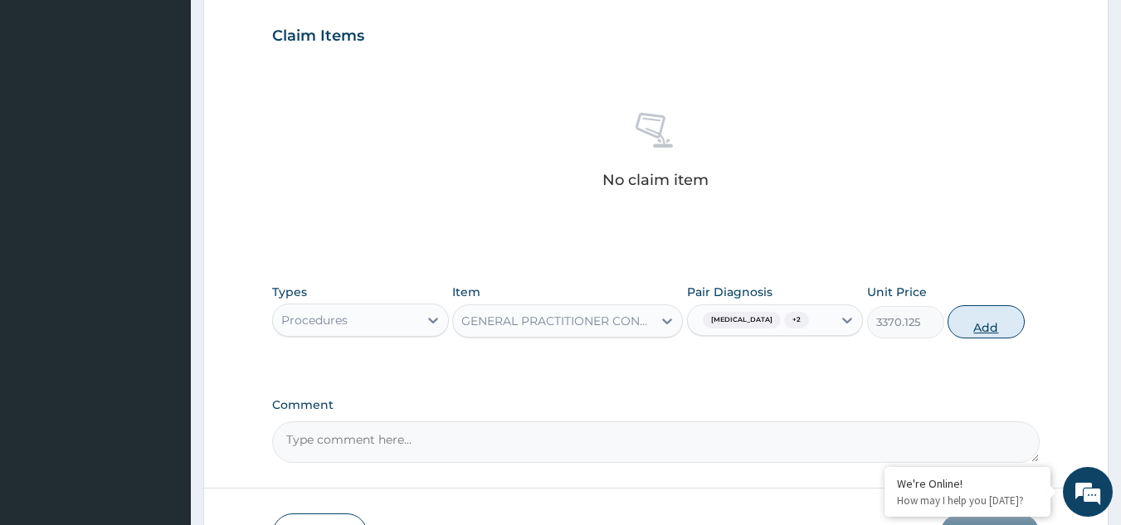
click at [971, 329] on button "Add" at bounding box center [985, 321] width 77 height 33
type input "0"
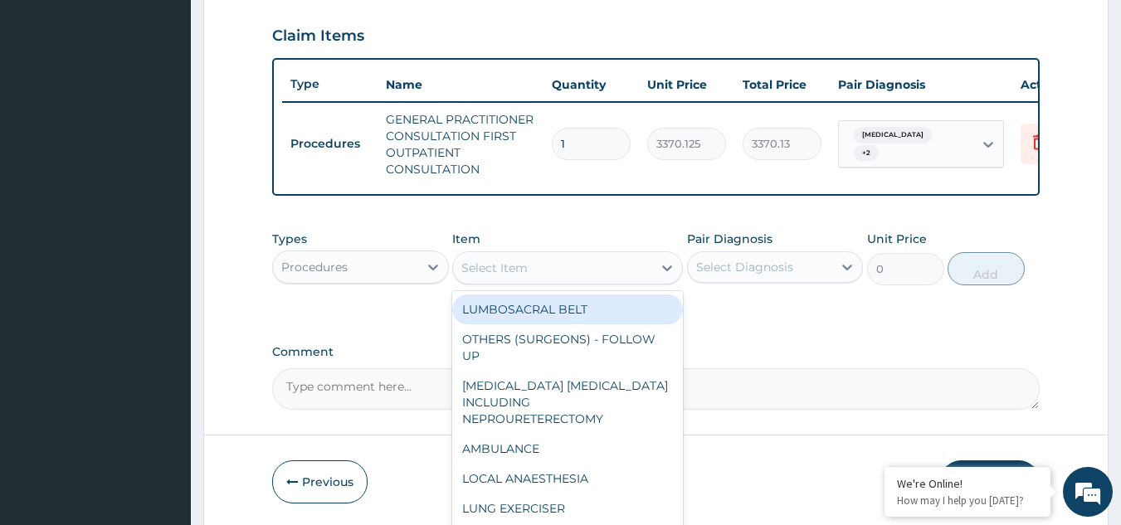
click at [521, 269] on div "Select Item" at bounding box center [552, 268] width 199 height 27
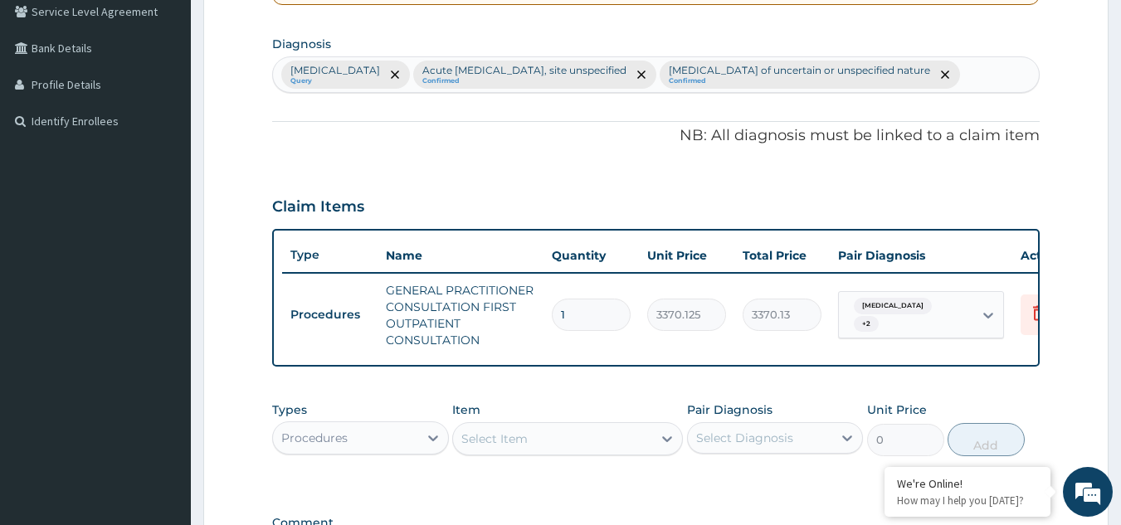
scroll to position [360, 0]
